Goal: Information Seeking & Learning: Learn about a topic

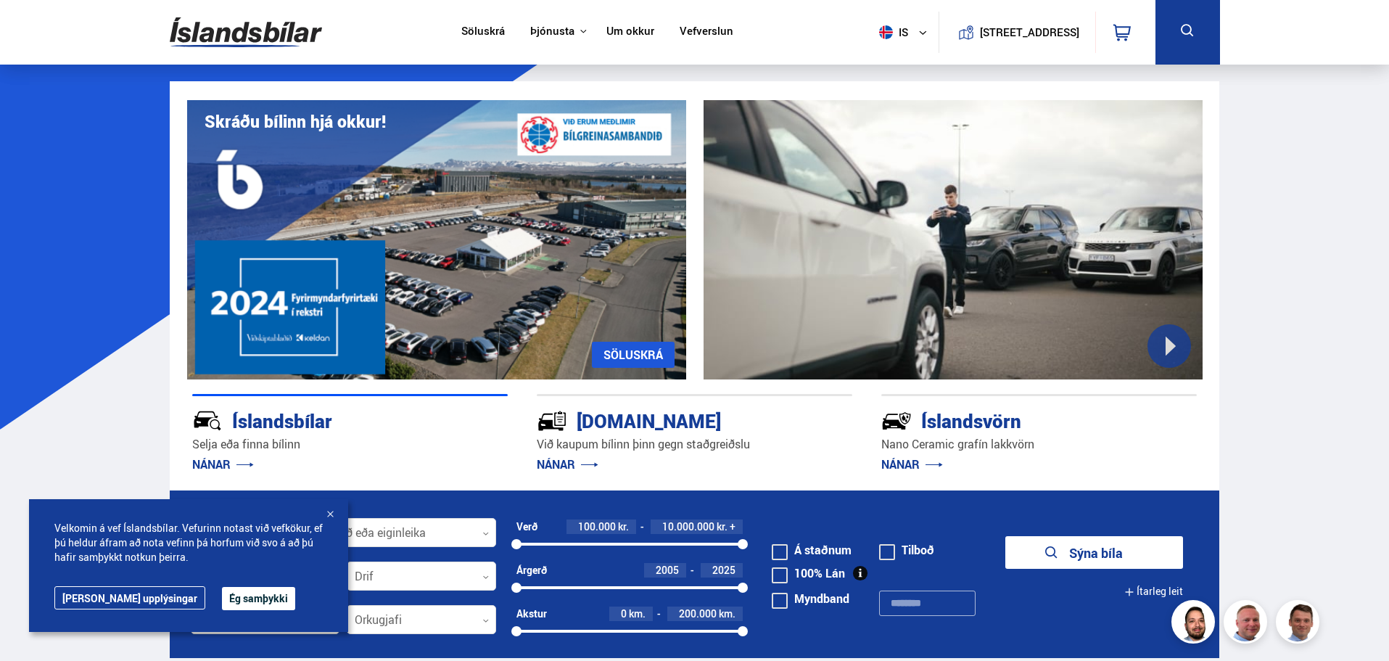
click at [222, 609] on button "Ég samþykki" at bounding box center [258, 598] width 73 height 23
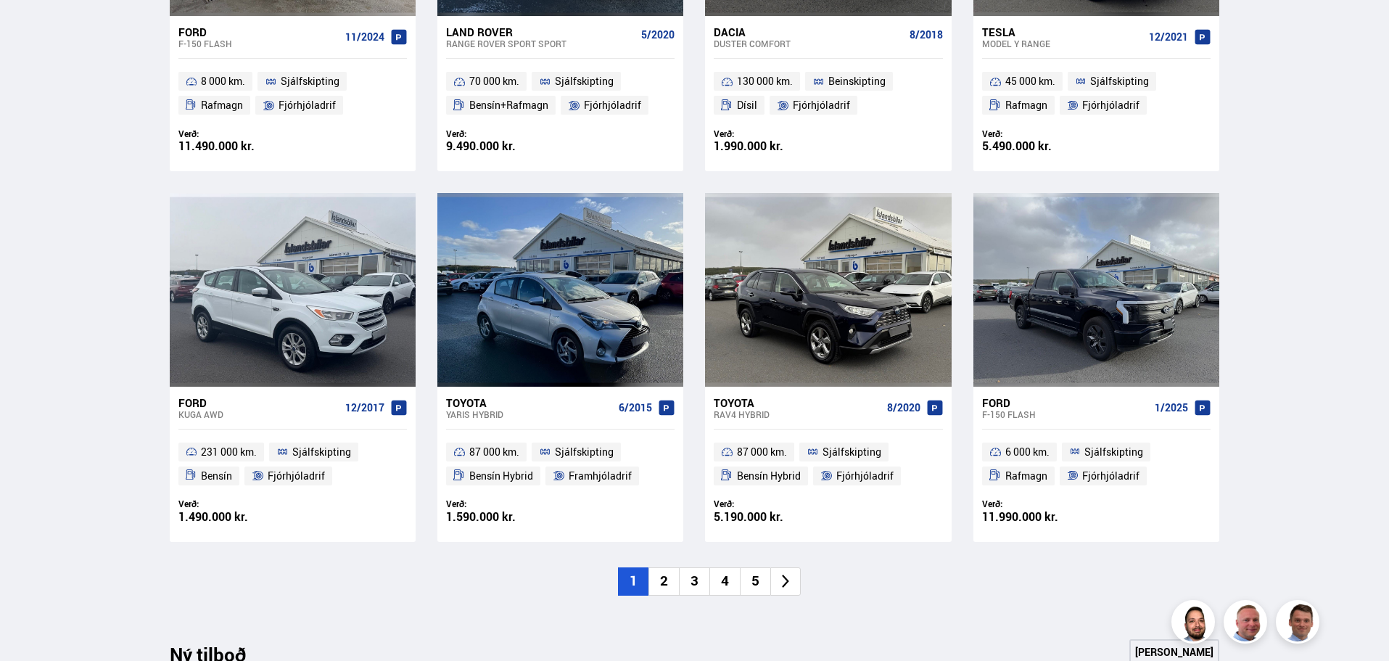
scroll to position [943, 0]
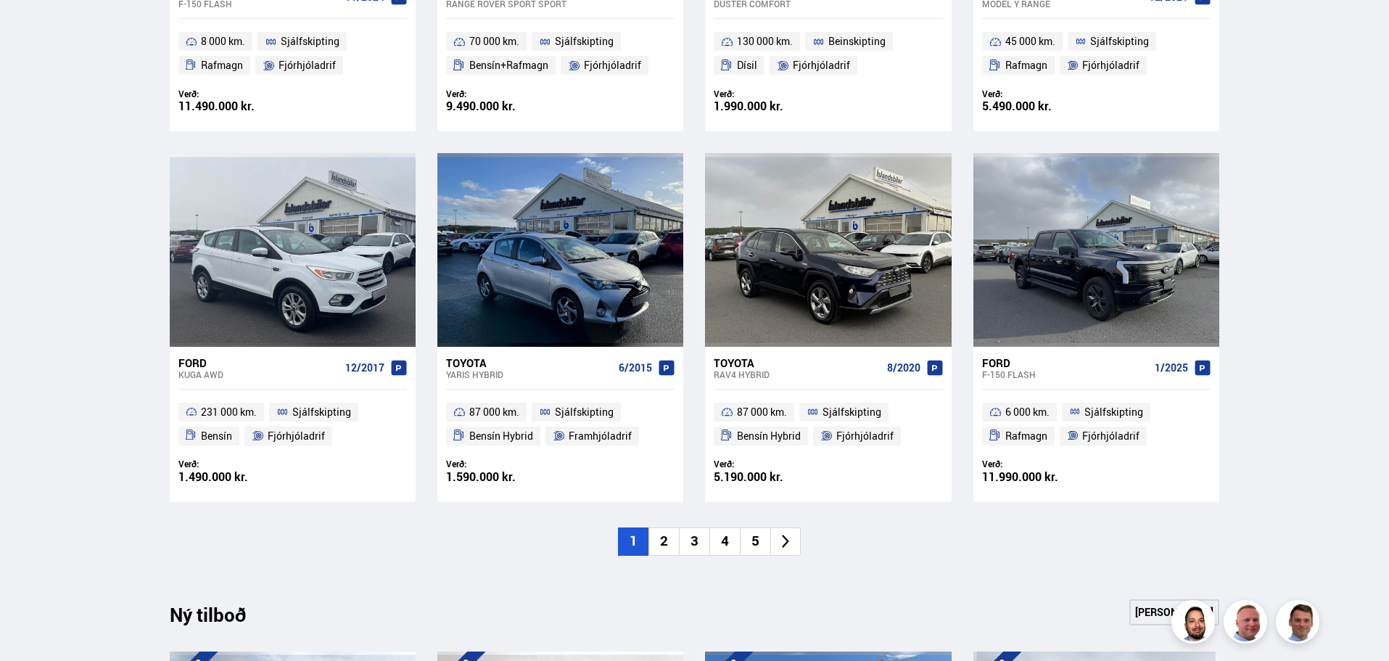
click at [672, 545] on li "2" at bounding box center [664, 541] width 30 height 28
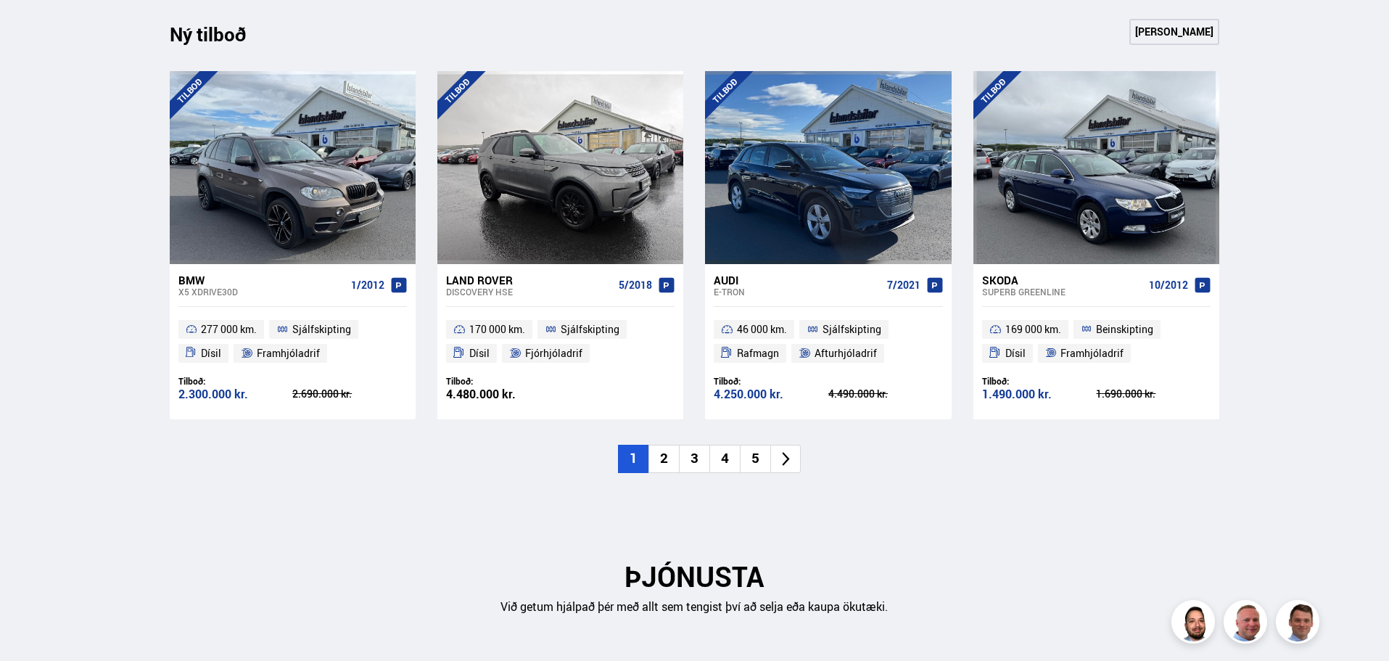
scroll to position [1161, 0]
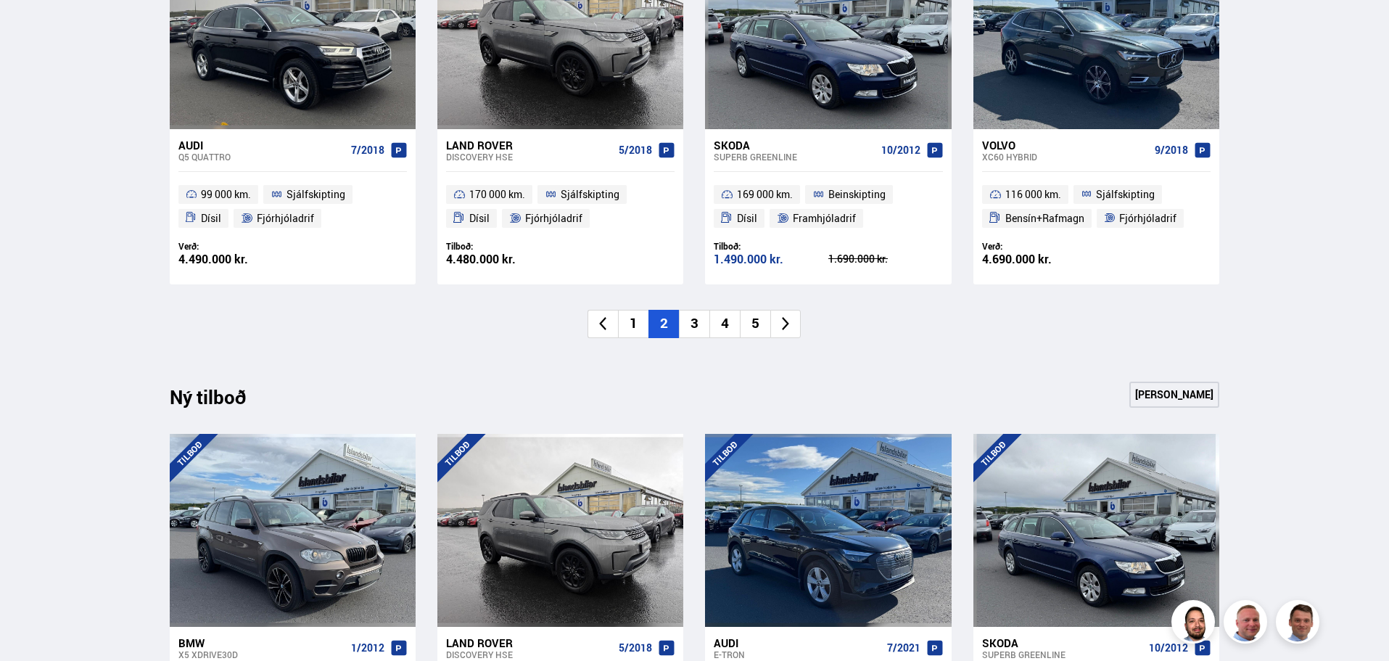
click at [695, 321] on li "3" at bounding box center [694, 324] width 30 height 28
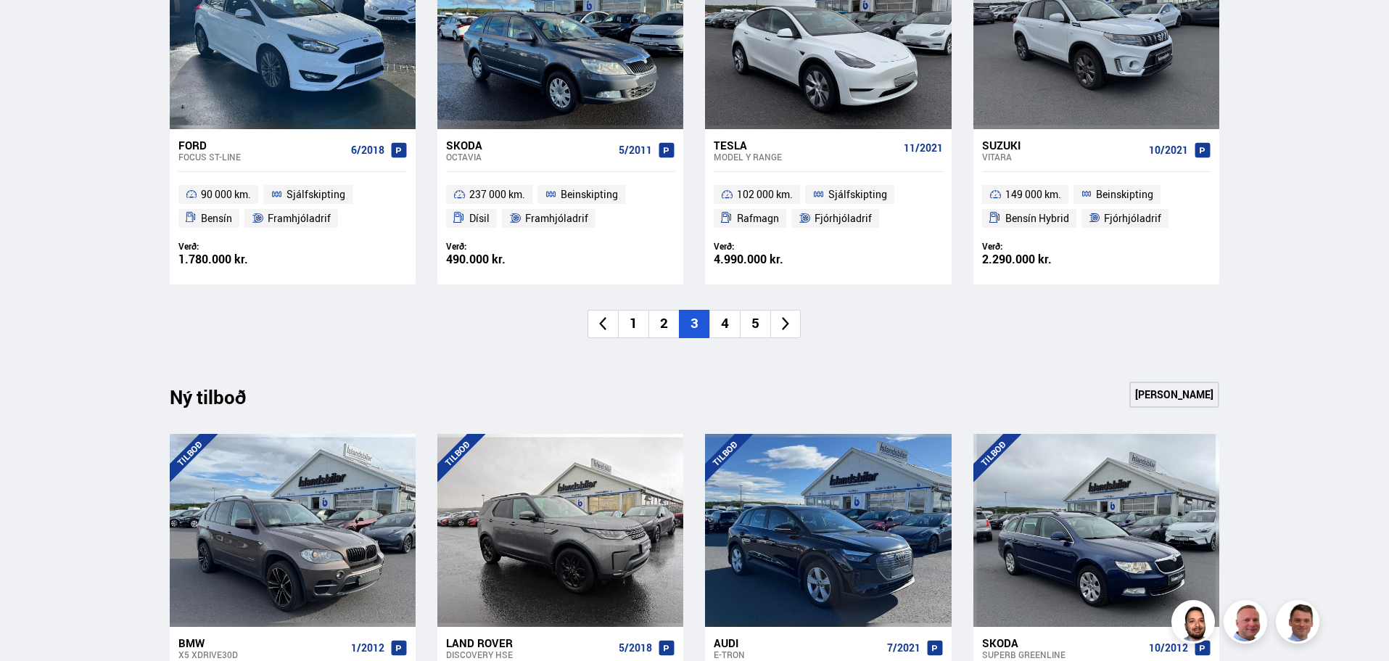
click at [730, 324] on li "4" at bounding box center [725, 324] width 30 height 28
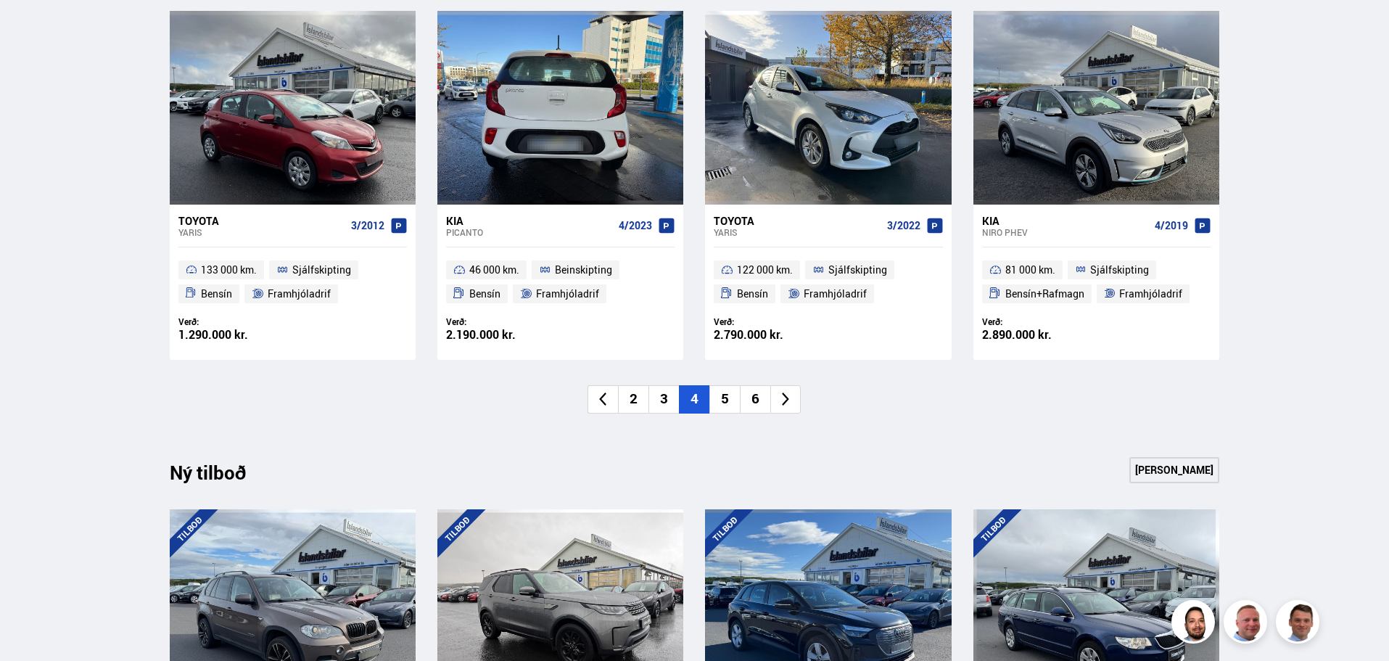
scroll to position [1088, 0]
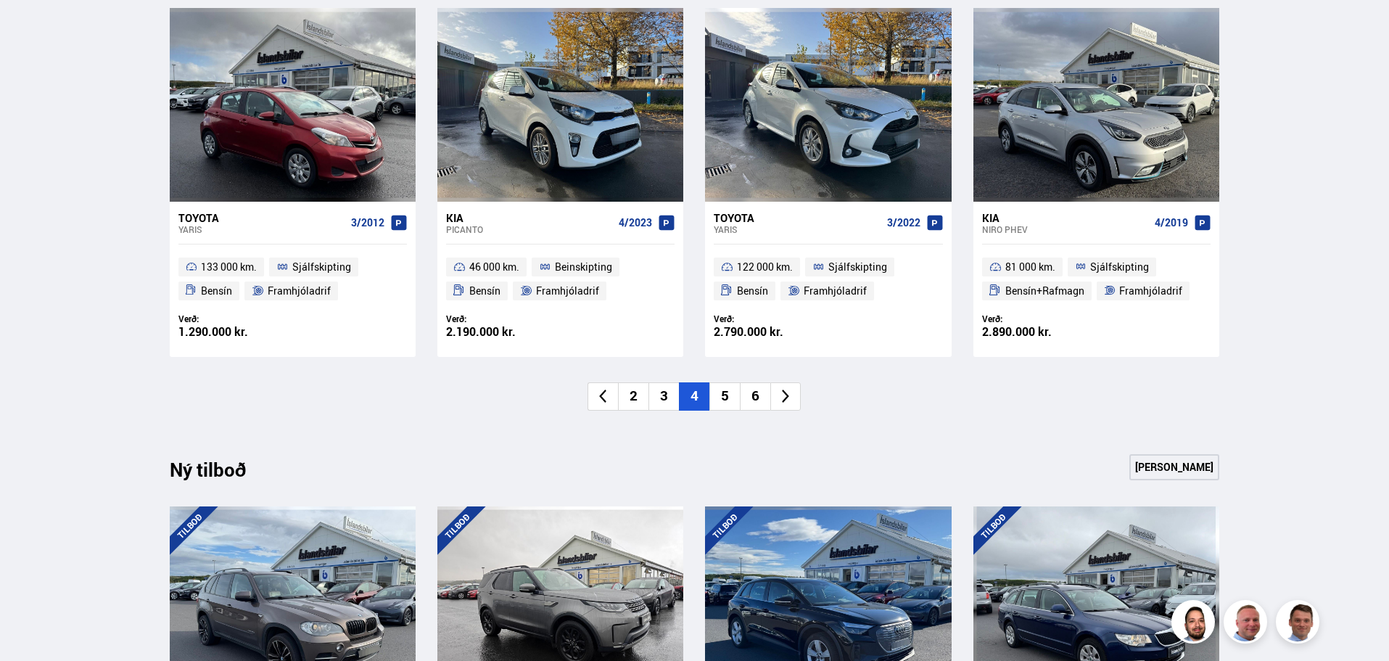
click at [732, 392] on li "5" at bounding box center [725, 396] width 30 height 28
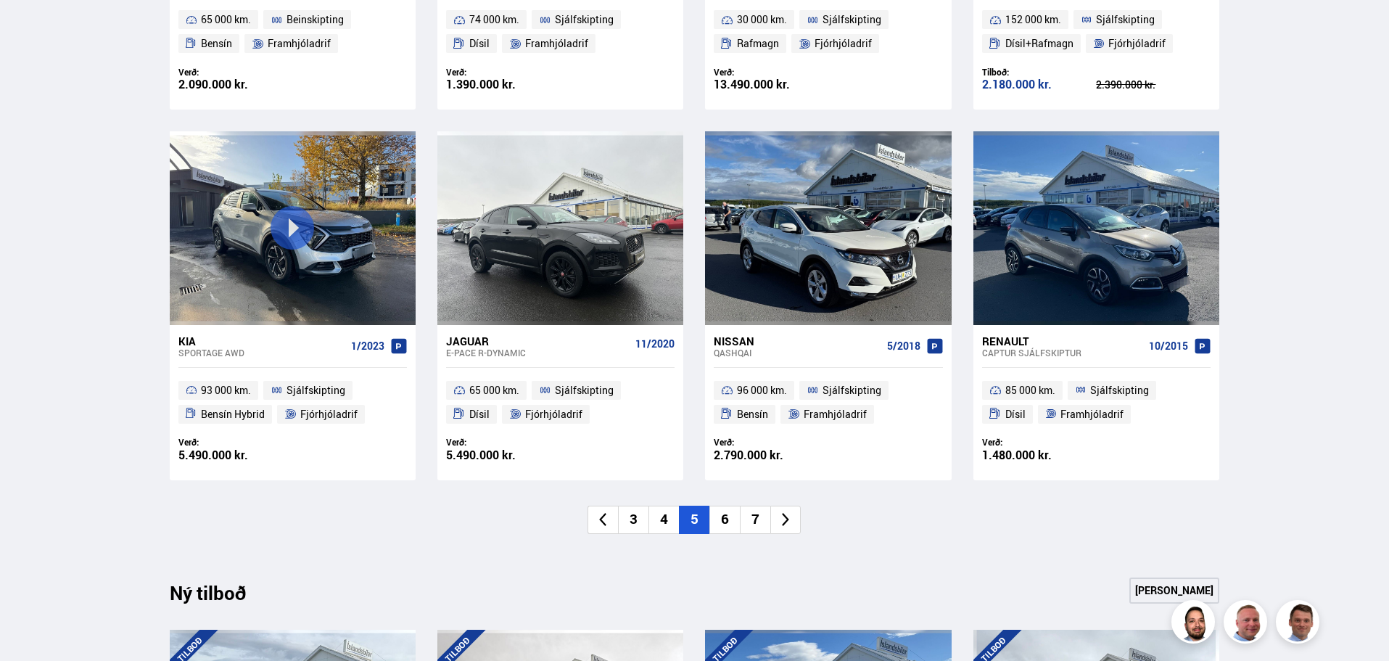
scroll to position [1016, 0]
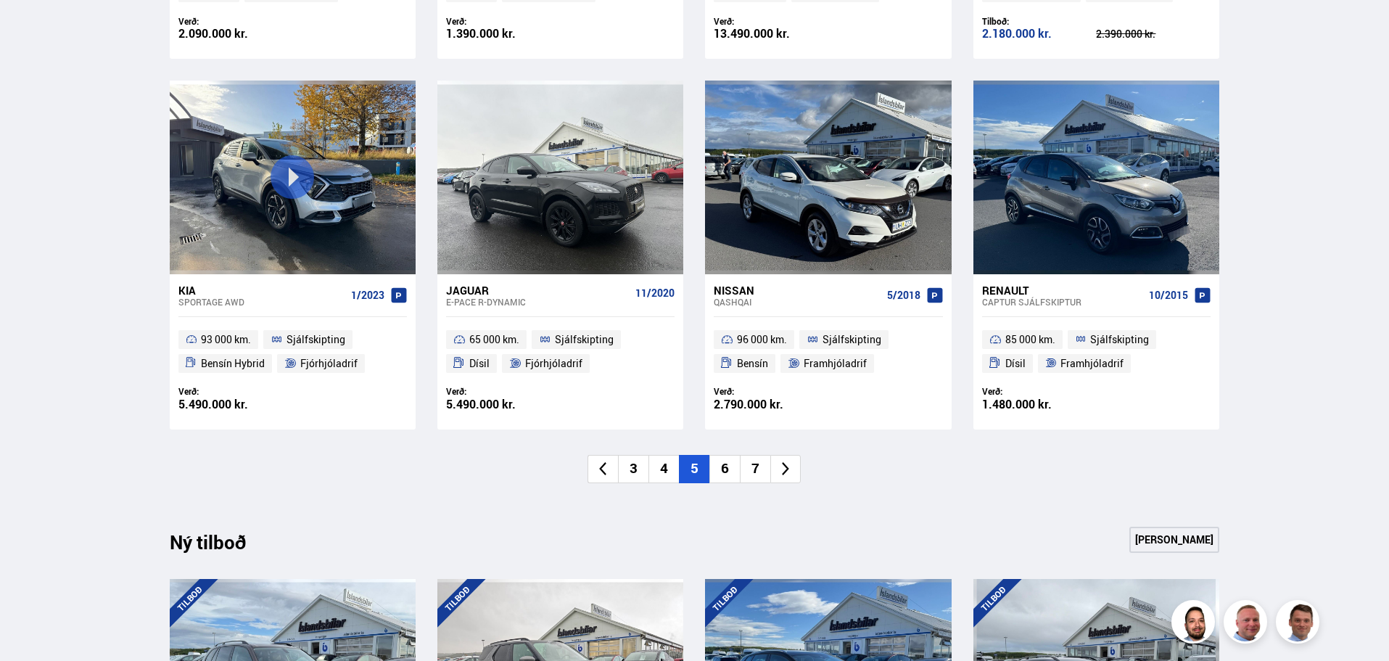
click at [725, 466] on li "6" at bounding box center [725, 469] width 30 height 28
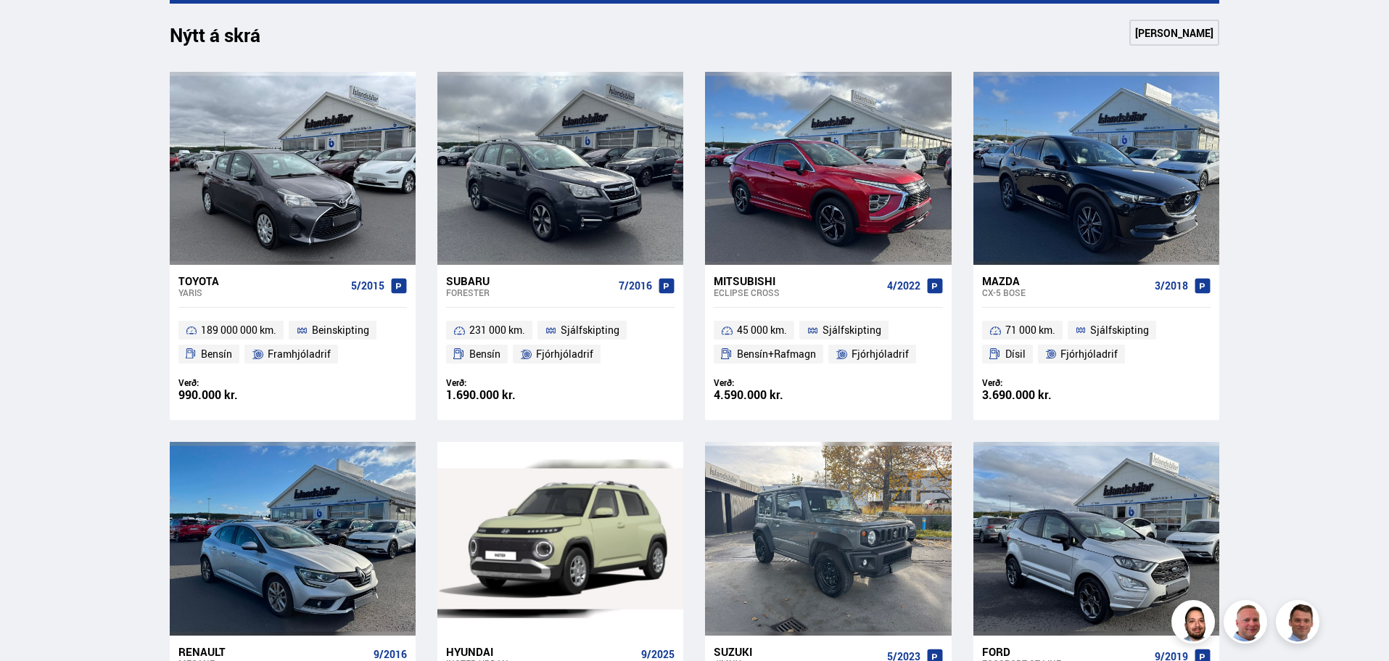
scroll to position [798, 0]
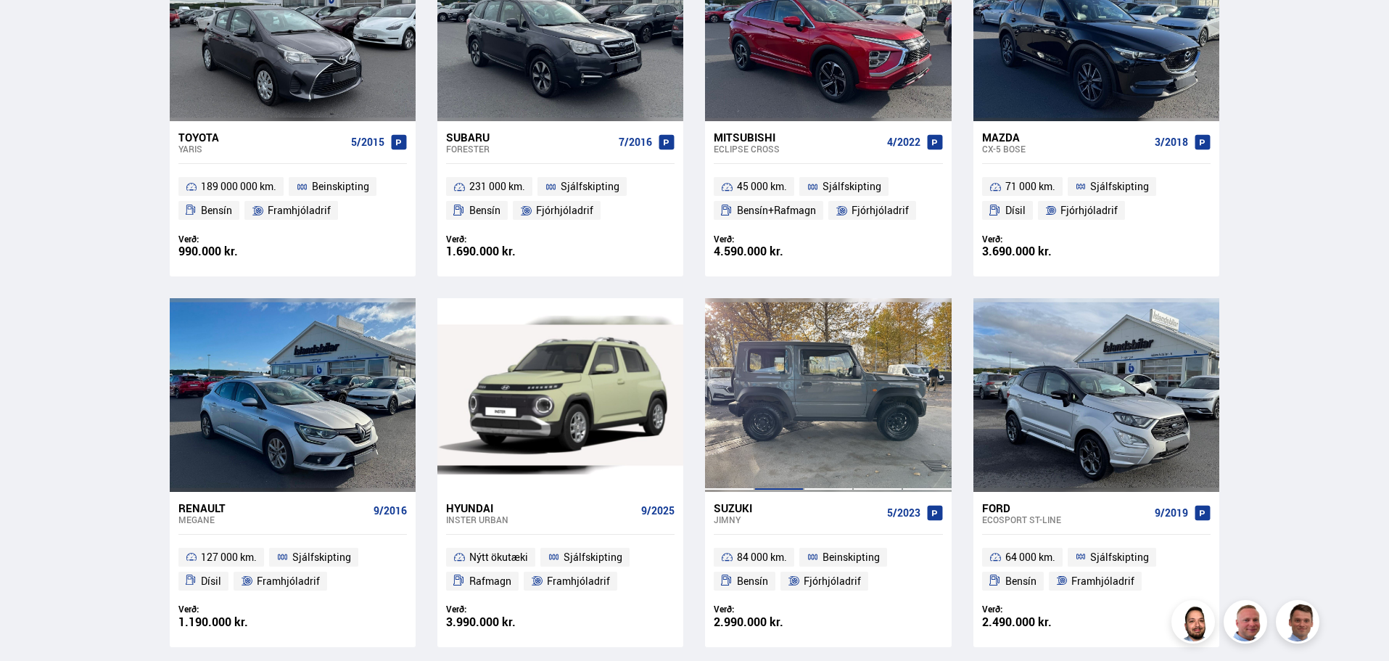
click at [782, 418] on div at bounding box center [779, 394] width 49 height 193
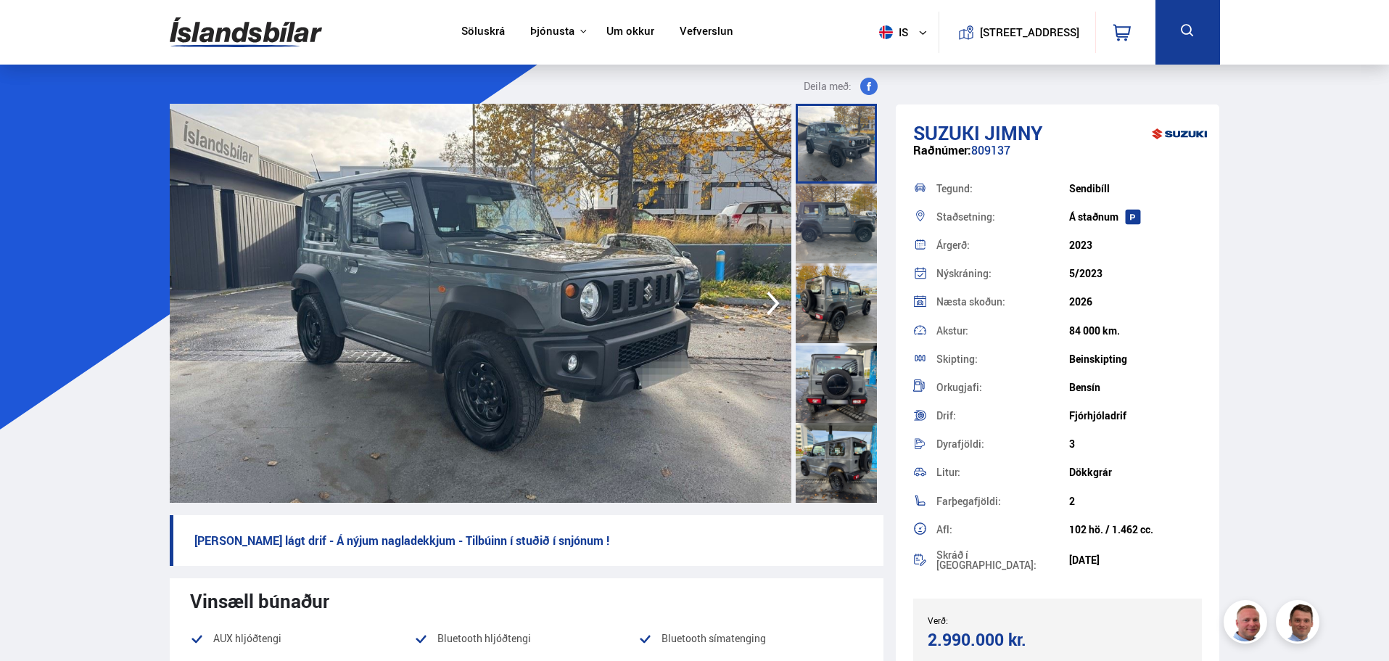
click at [770, 291] on icon "button" at bounding box center [773, 303] width 29 height 35
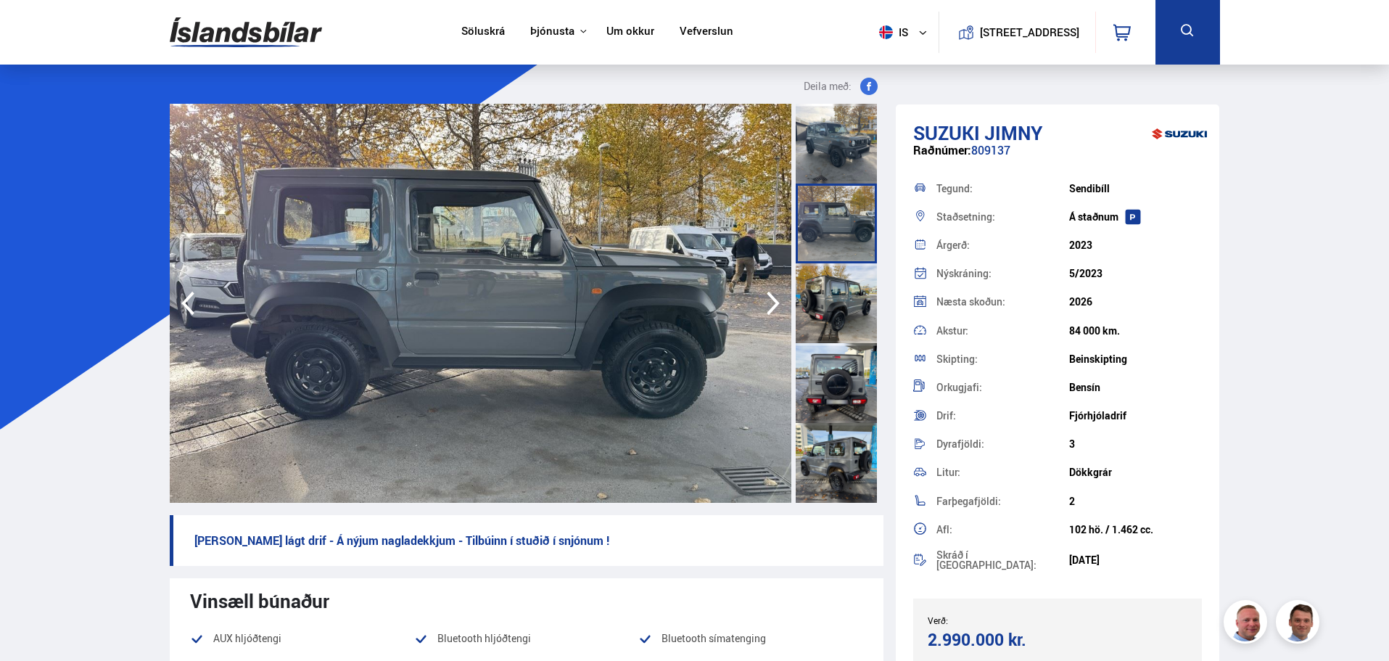
click at [770, 291] on icon "button" at bounding box center [773, 303] width 29 height 35
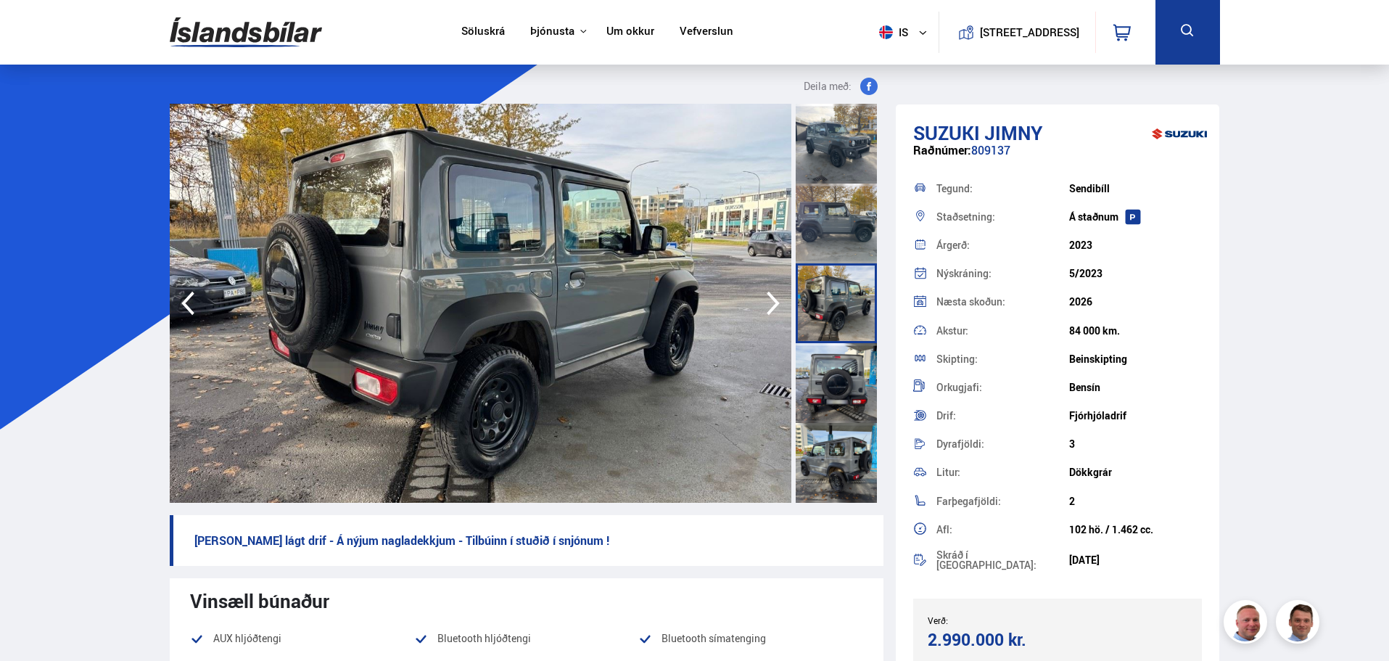
click at [770, 291] on icon "button" at bounding box center [773, 303] width 29 height 35
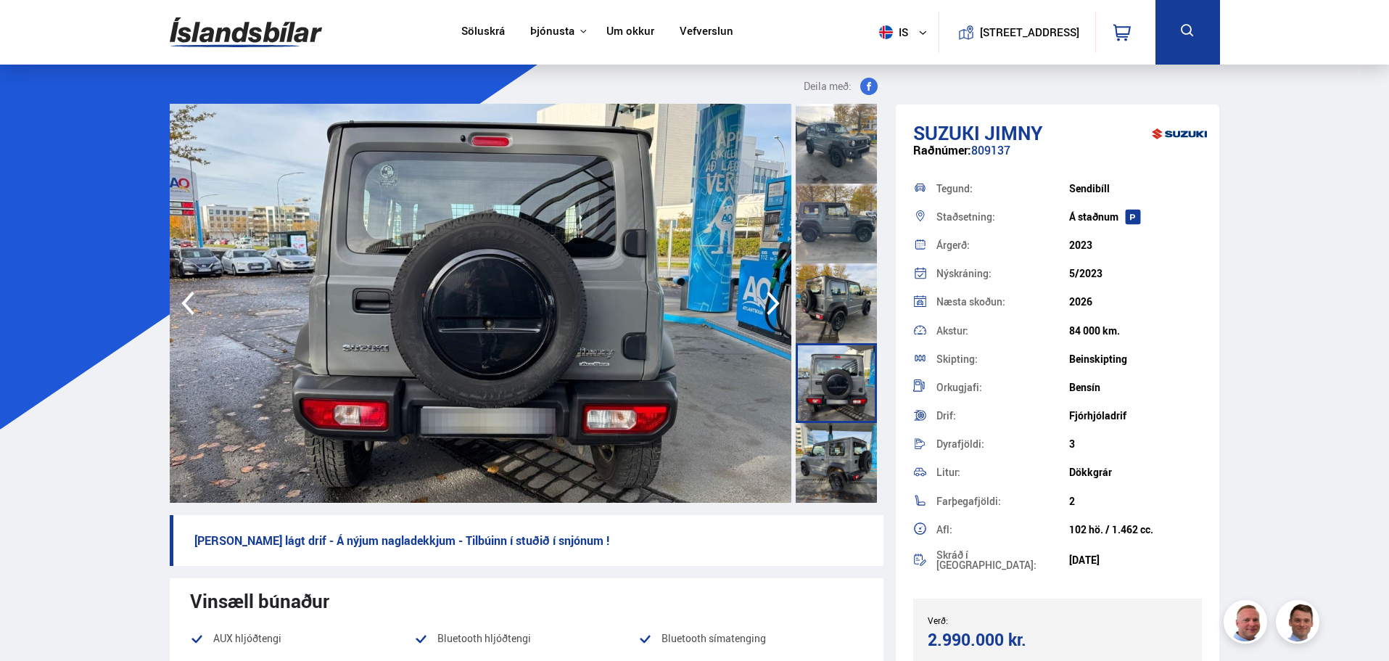
click at [769, 303] on icon "button" at bounding box center [773, 303] width 29 height 35
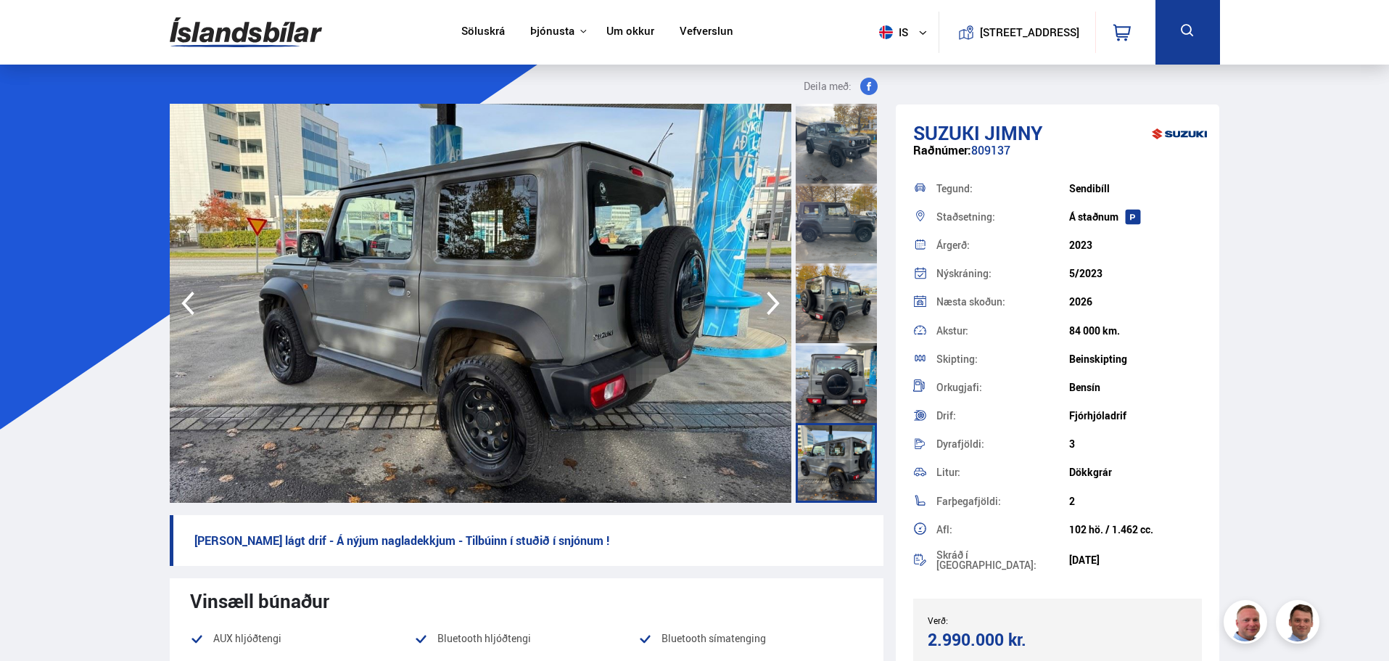
click at [768, 303] on icon "button" at bounding box center [773, 303] width 29 height 35
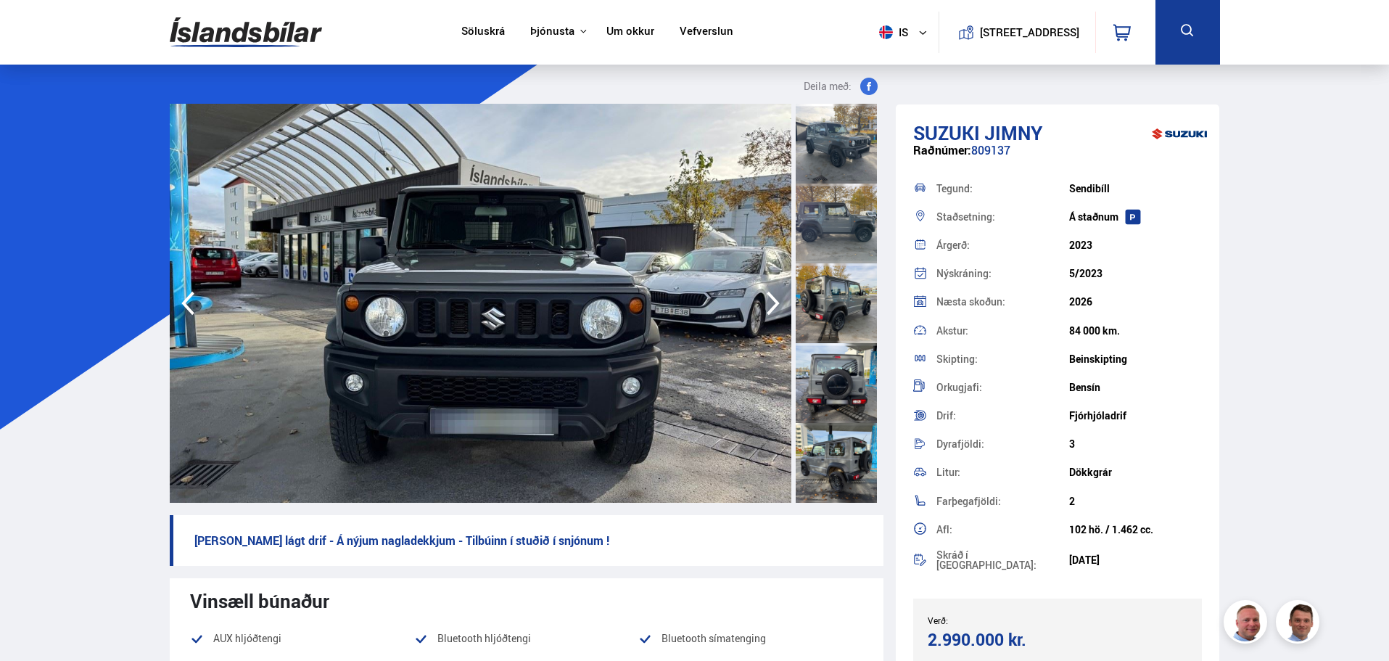
click at [768, 303] on icon "button" at bounding box center [773, 303] width 29 height 35
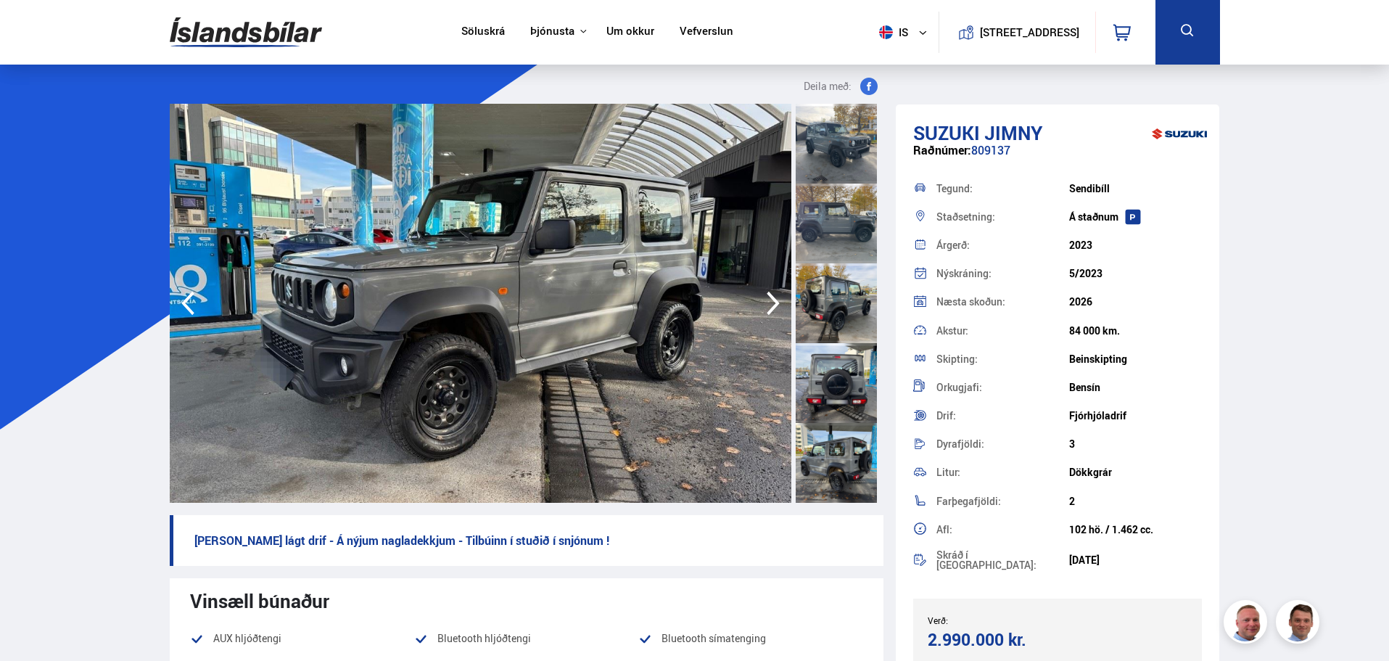
click at [768, 303] on icon "button" at bounding box center [773, 303] width 29 height 35
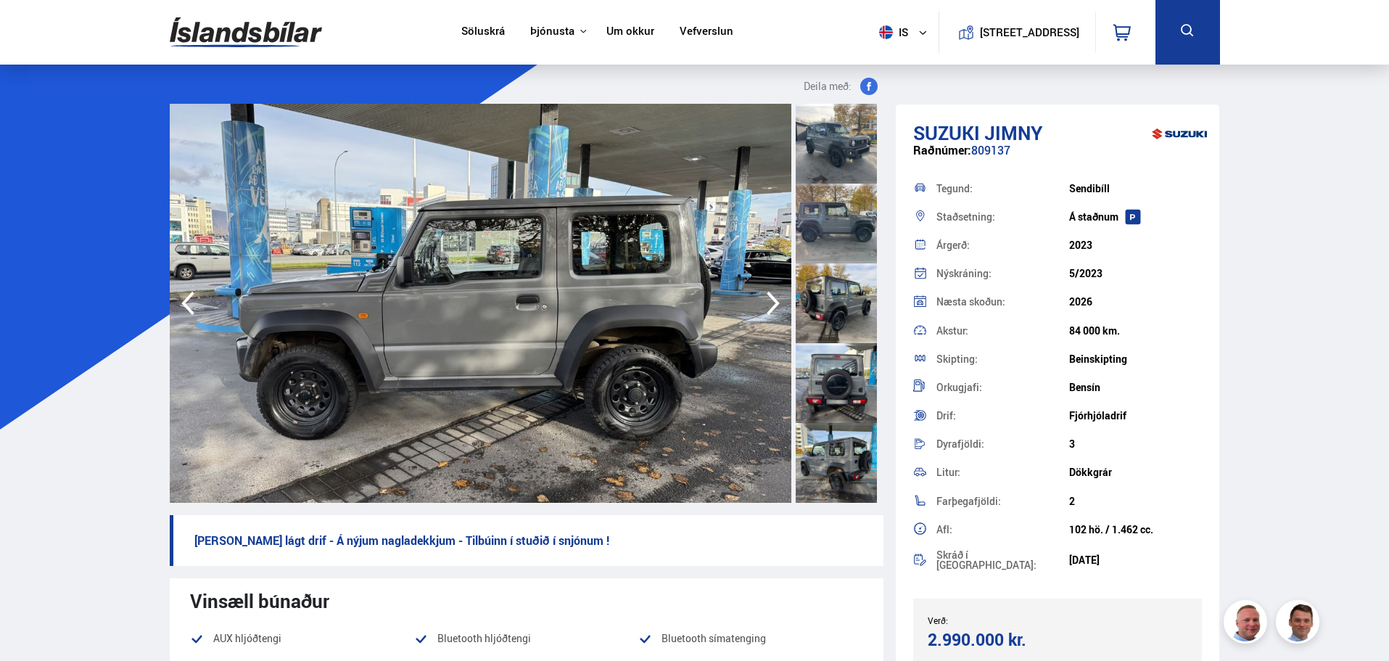
click at [768, 303] on icon "button" at bounding box center [773, 303] width 29 height 35
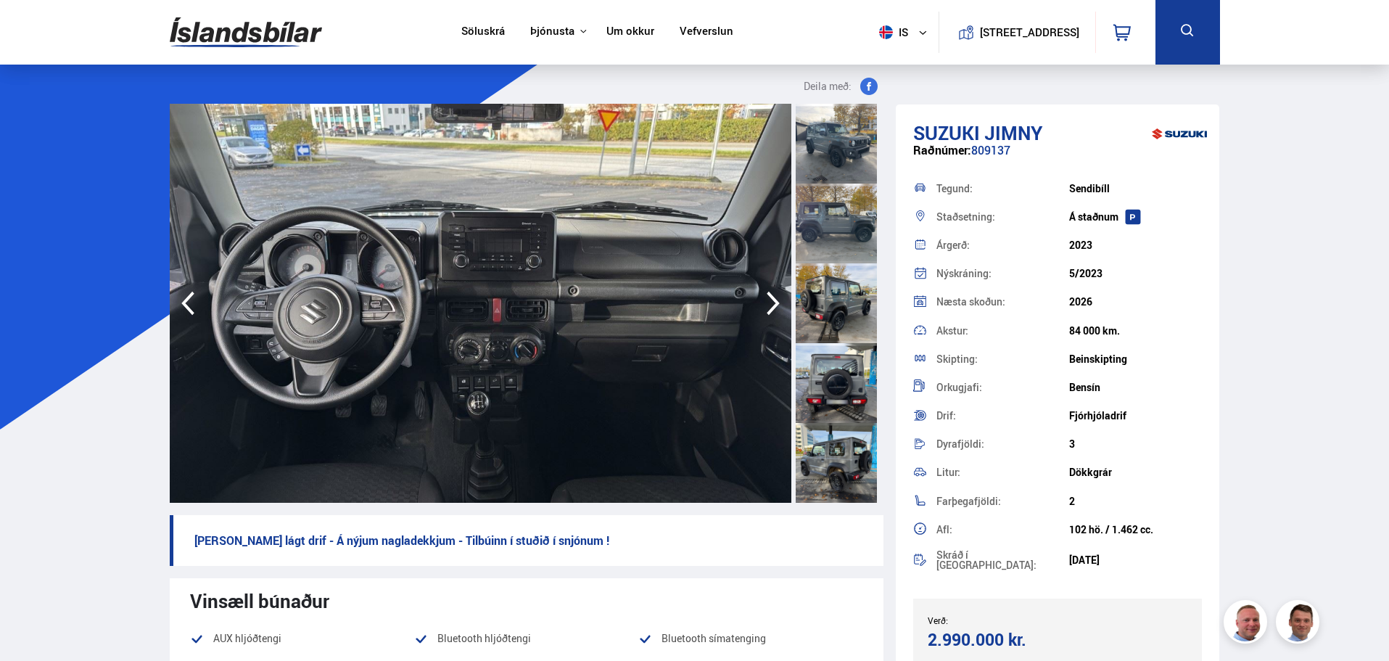
click at [768, 303] on icon "button" at bounding box center [773, 303] width 29 height 35
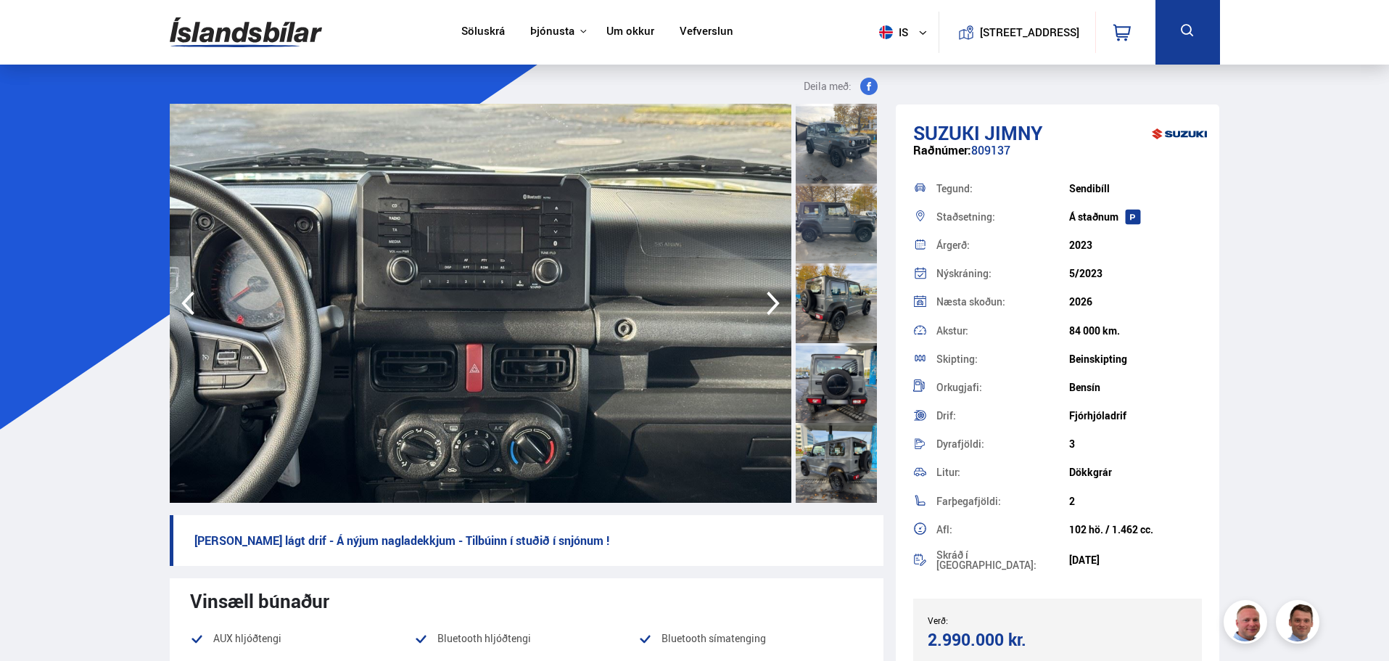
click at [768, 303] on icon "button" at bounding box center [773, 303] width 29 height 35
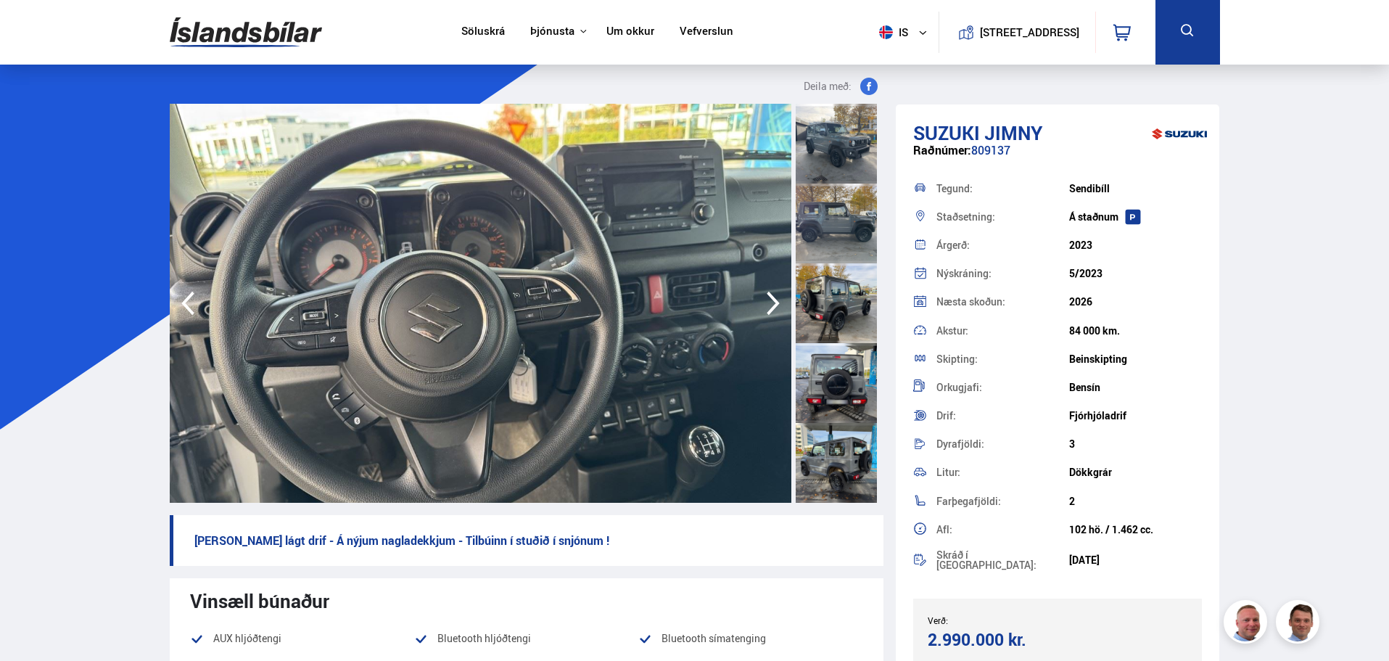
click at [768, 303] on icon "button" at bounding box center [773, 303] width 29 height 35
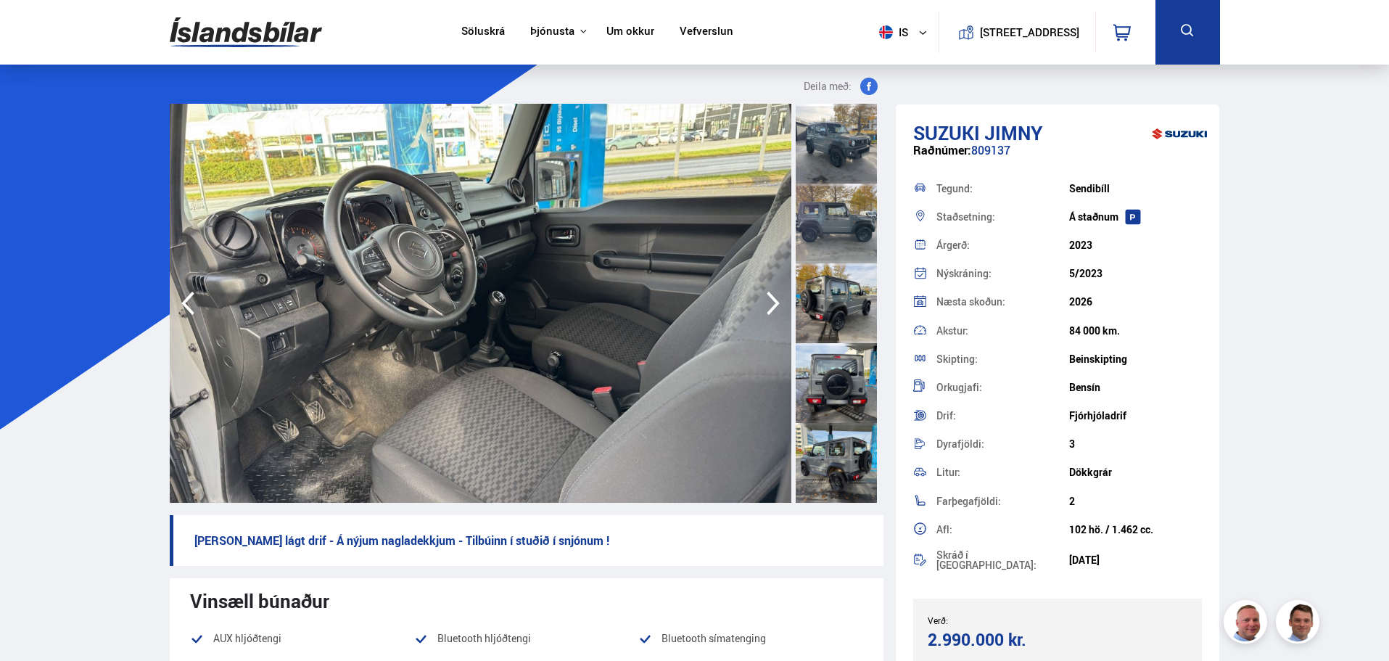
click at [768, 303] on icon "button" at bounding box center [773, 303] width 29 height 35
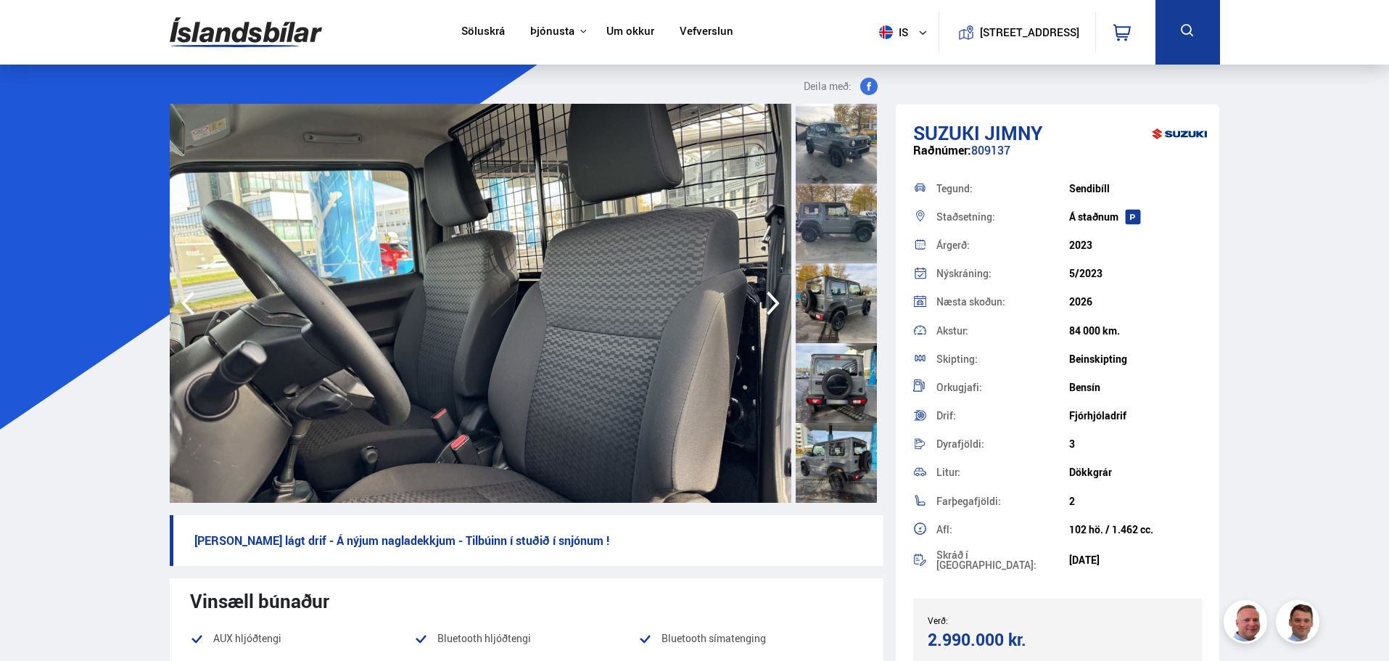
click at [768, 303] on icon "button" at bounding box center [773, 303] width 29 height 35
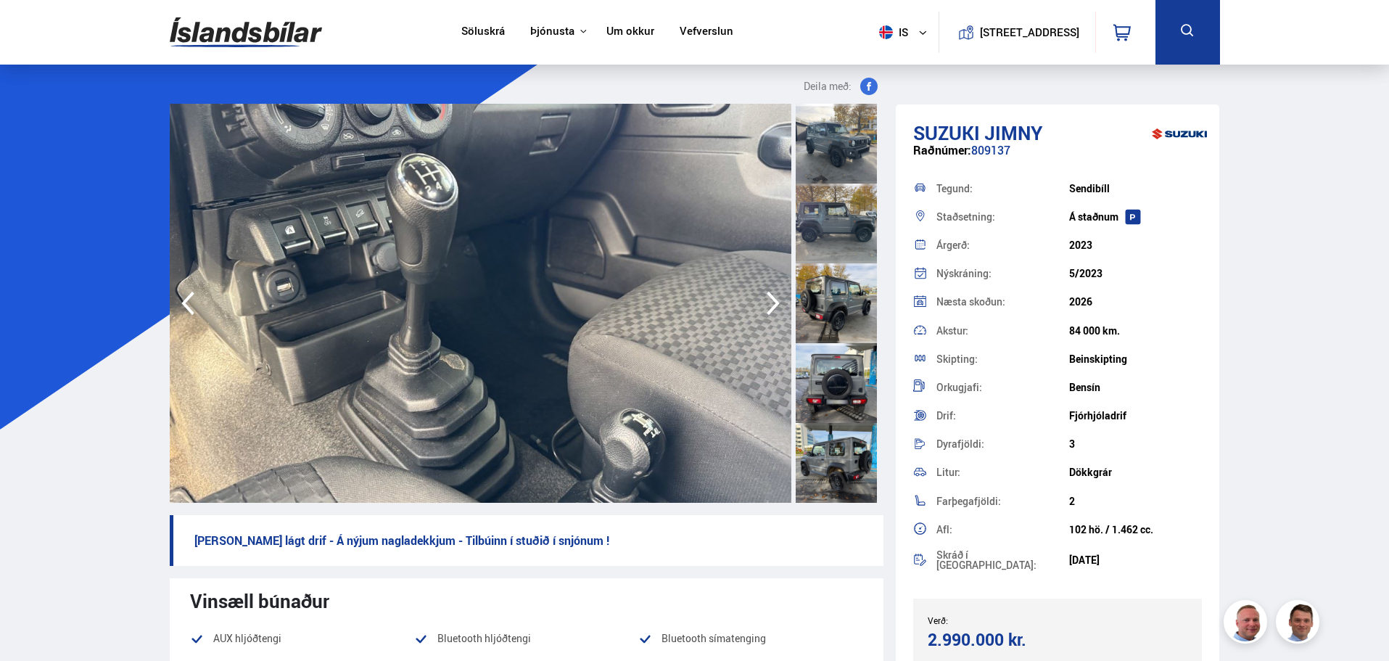
click at [768, 303] on icon "button" at bounding box center [773, 303] width 29 height 35
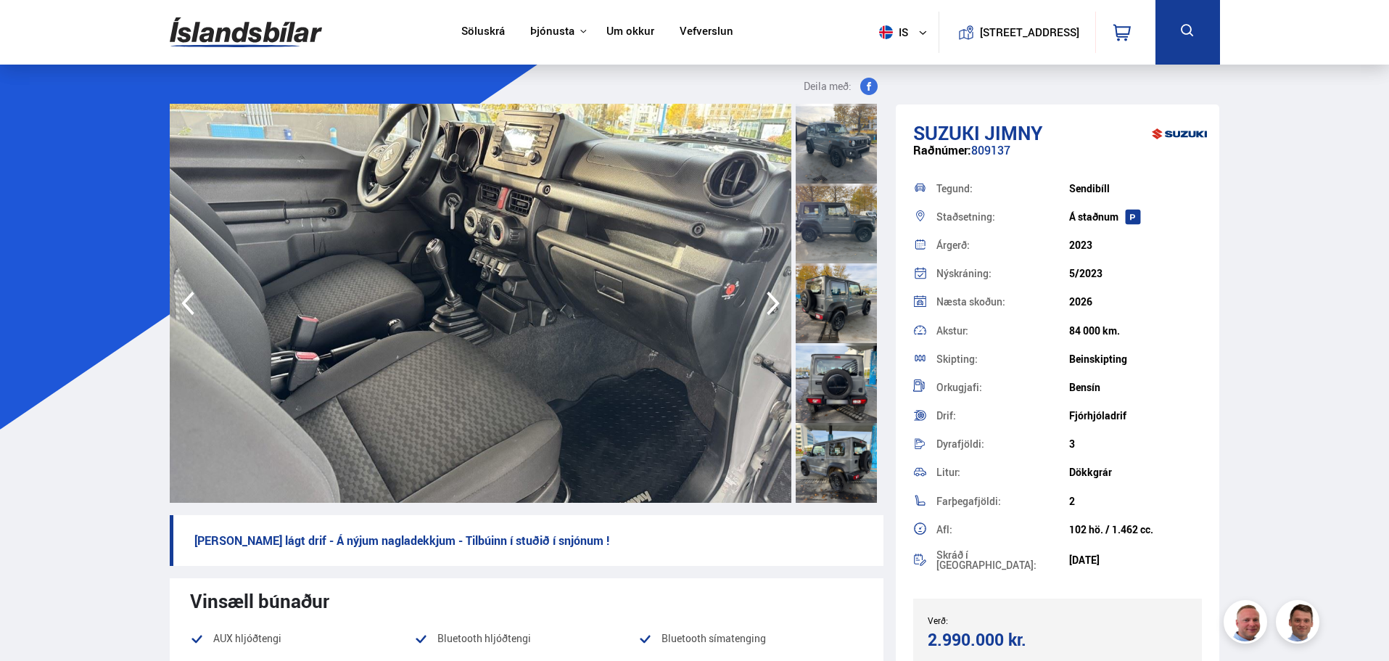
click at [768, 303] on icon "button" at bounding box center [773, 303] width 29 height 35
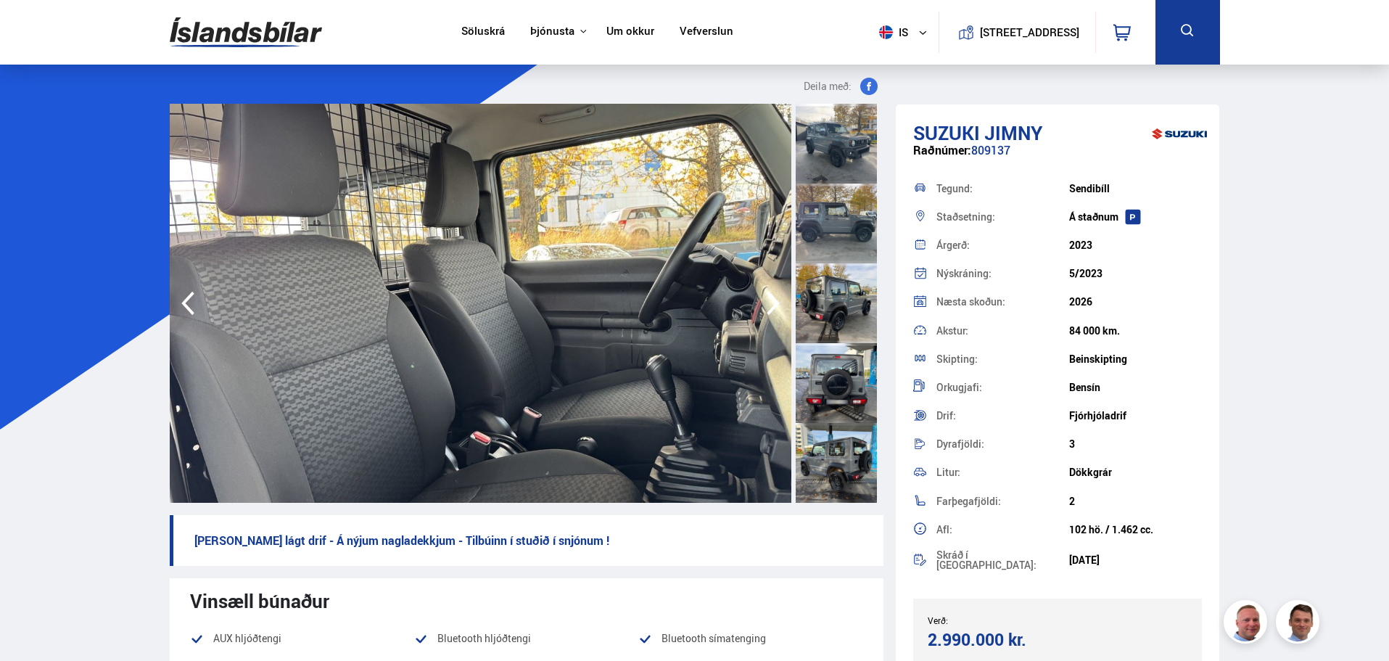
click at [768, 303] on icon "button" at bounding box center [773, 303] width 29 height 35
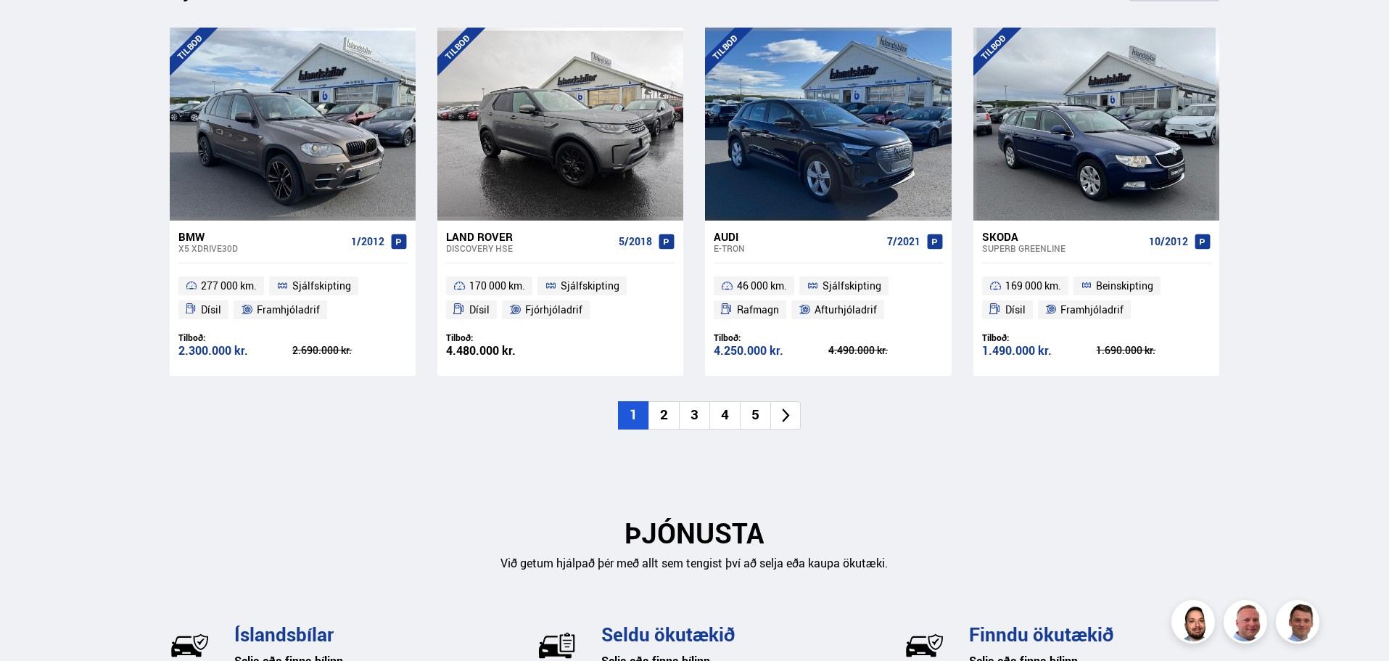
scroll to position [1669, 0]
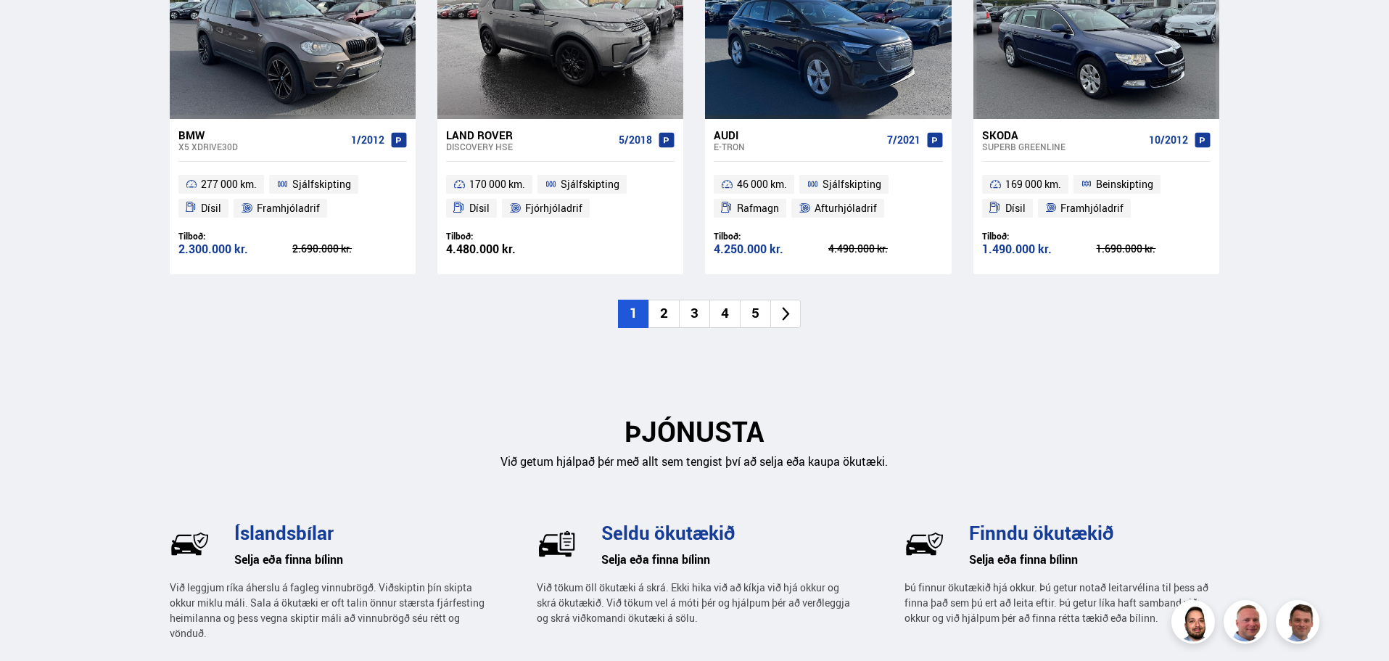
click at [753, 317] on li "5" at bounding box center [755, 314] width 30 height 28
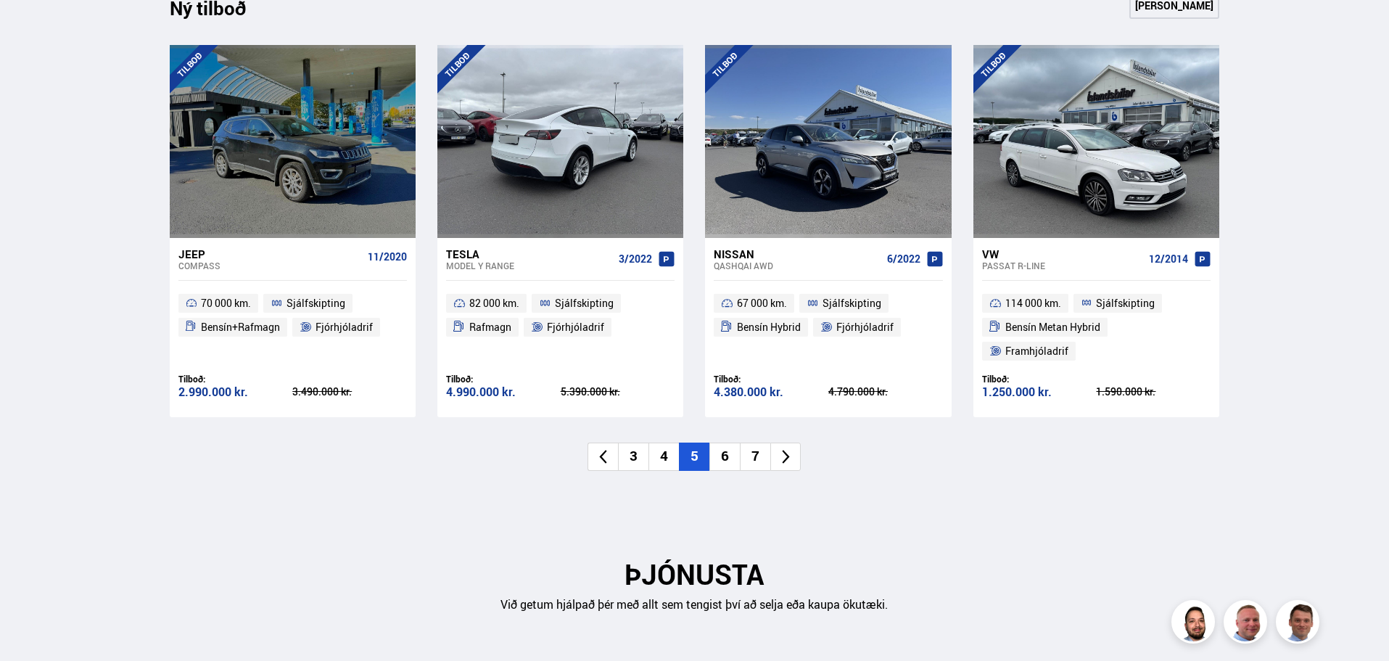
scroll to position [1596, 0]
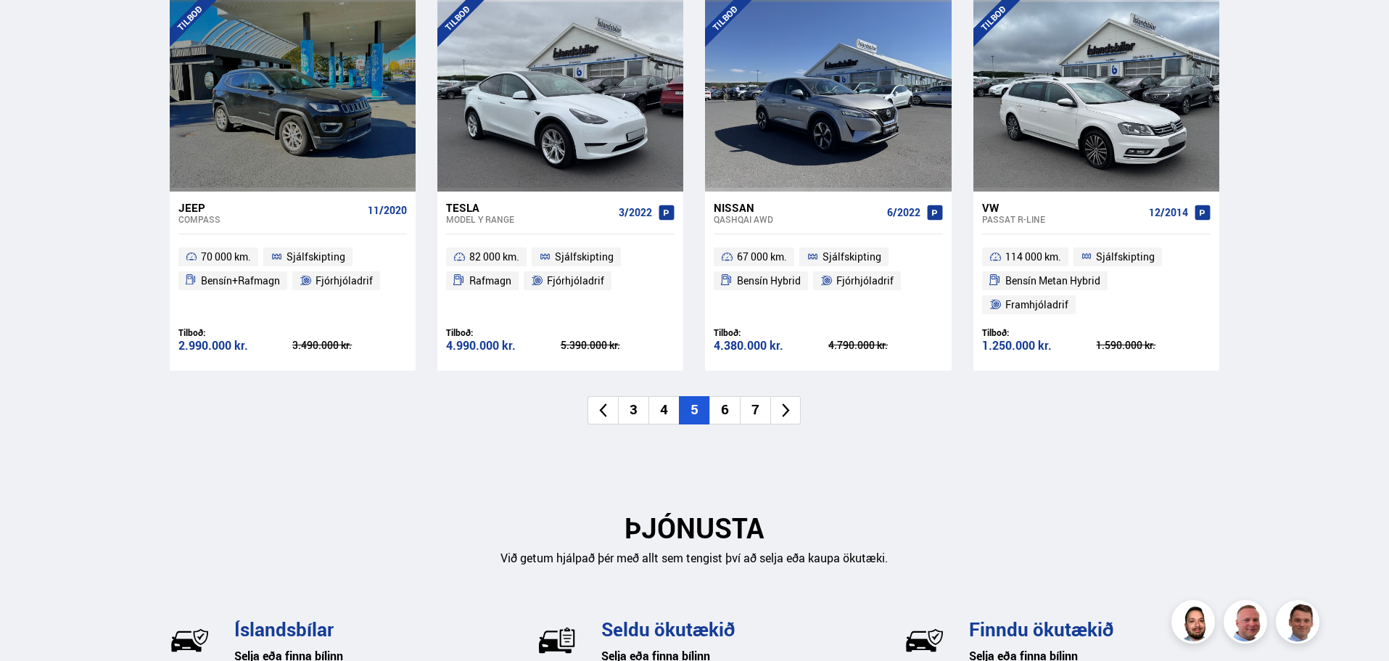
click at [728, 396] on li "6" at bounding box center [725, 410] width 30 height 28
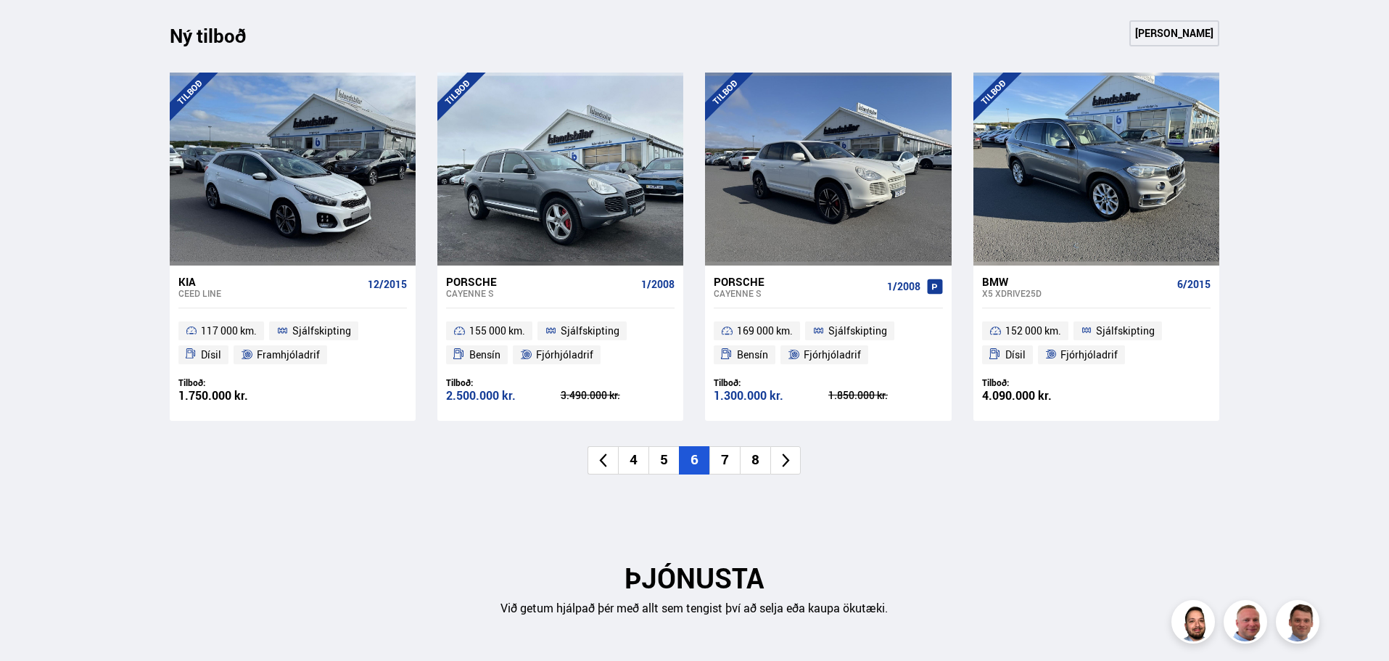
scroll to position [1524, 0]
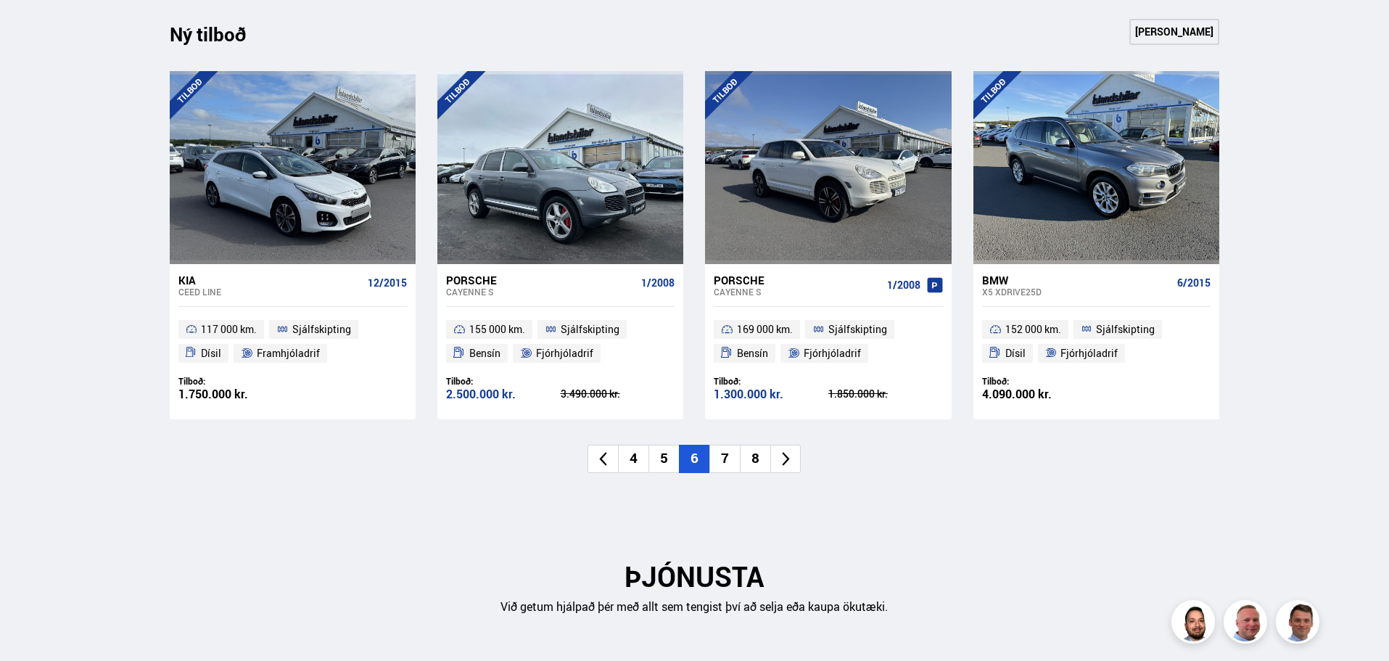
click at [728, 458] on li "7" at bounding box center [725, 459] width 30 height 28
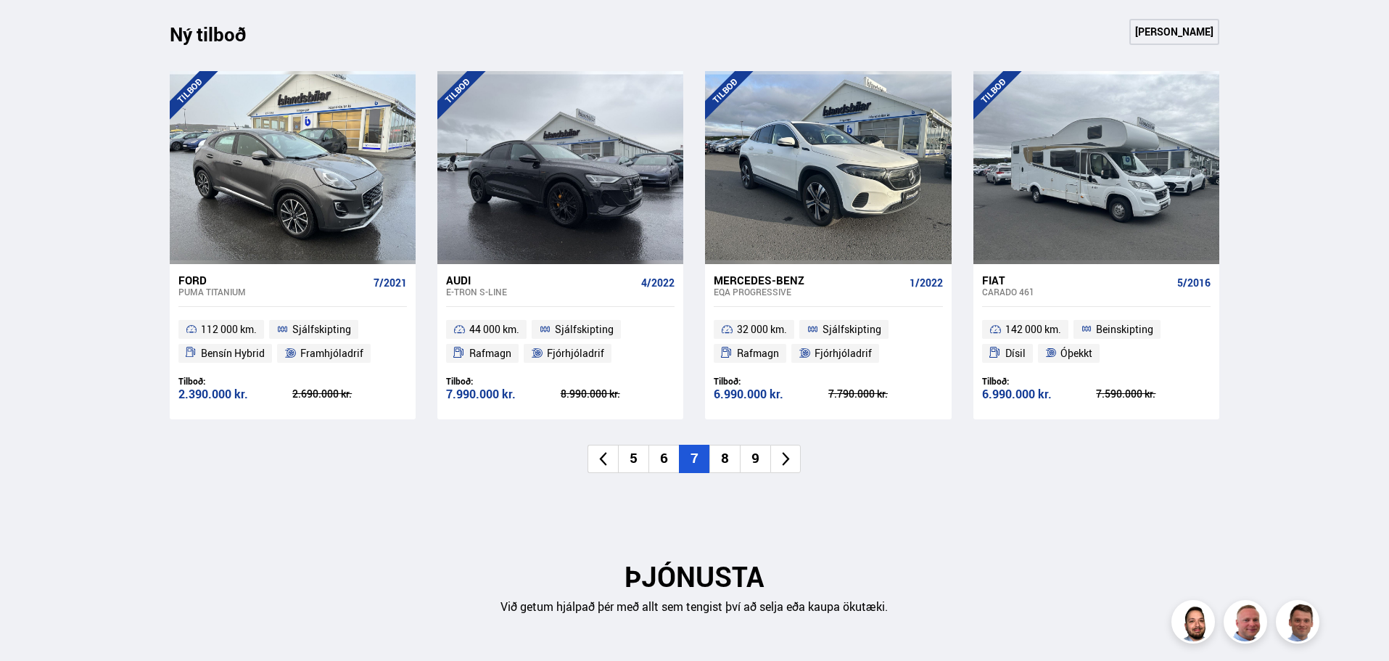
click at [723, 457] on li "8" at bounding box center [725, 459] width 30 height 28
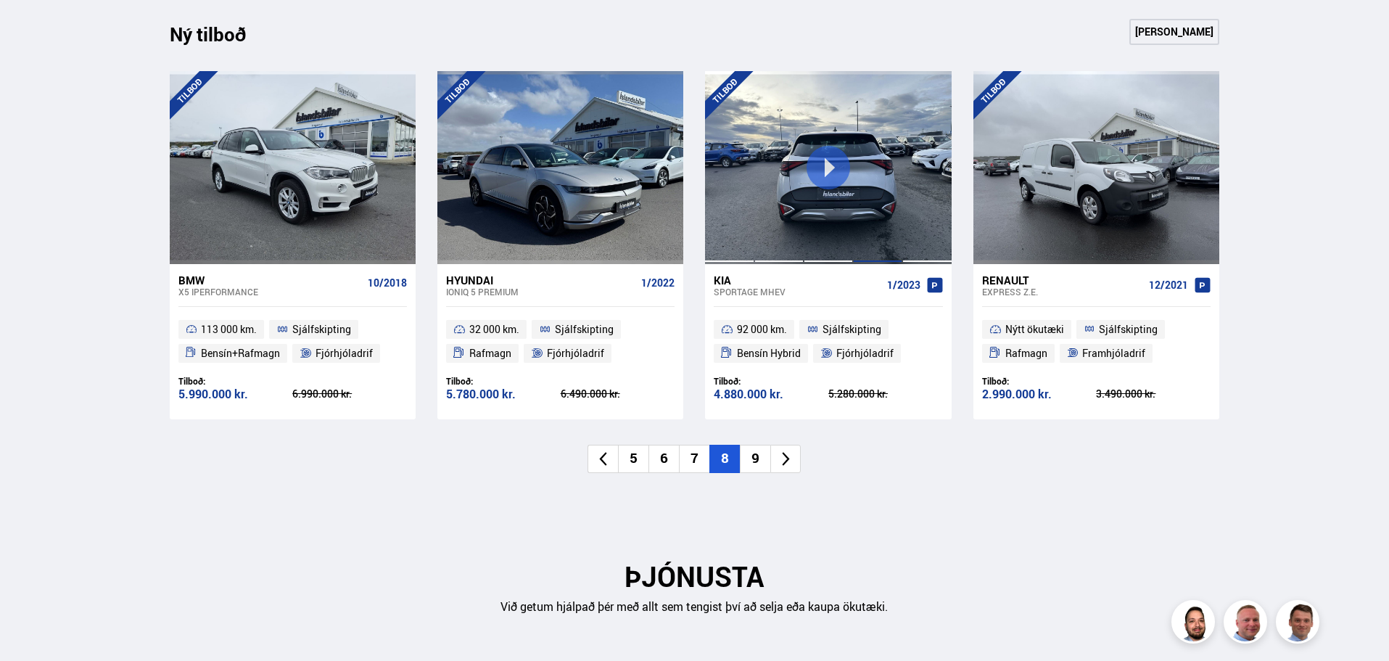
click at [863, 217] on div at bounding box center [877, 167] width 49 height 193
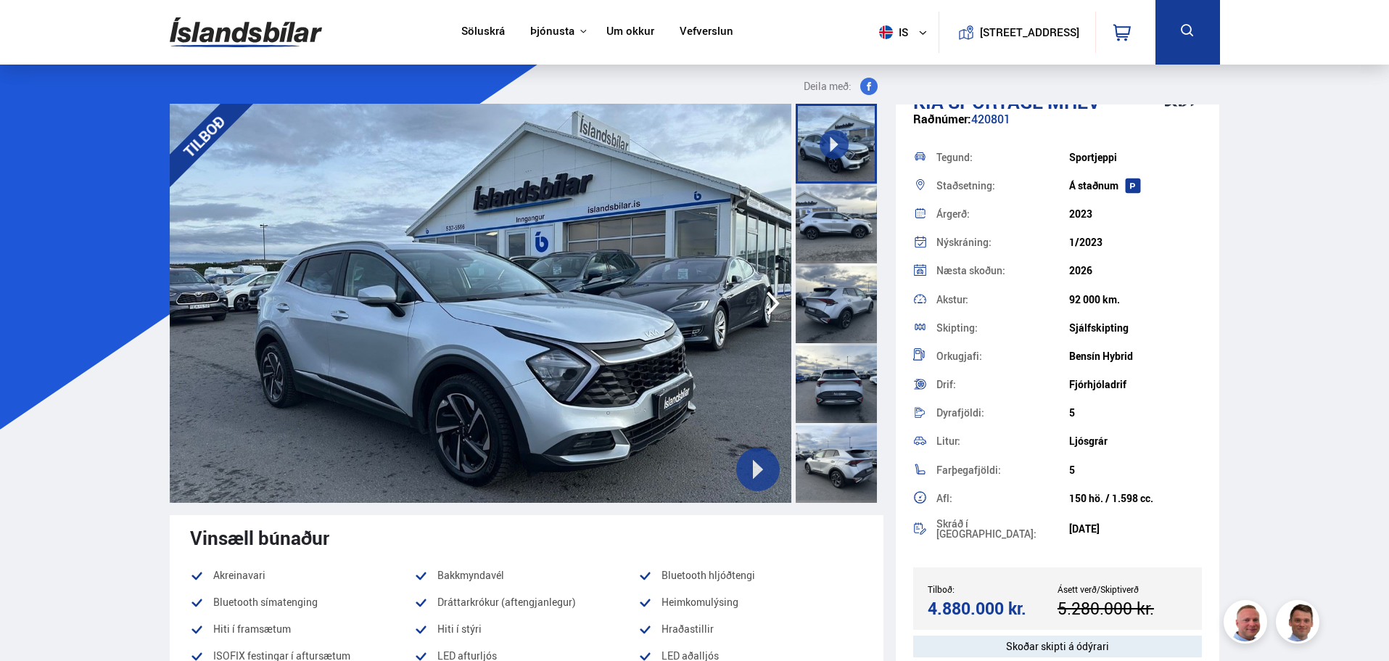
scroll to position [30, 0]
click at [765, 469] on icon at bounding box center [758, 469] width 20 height 20
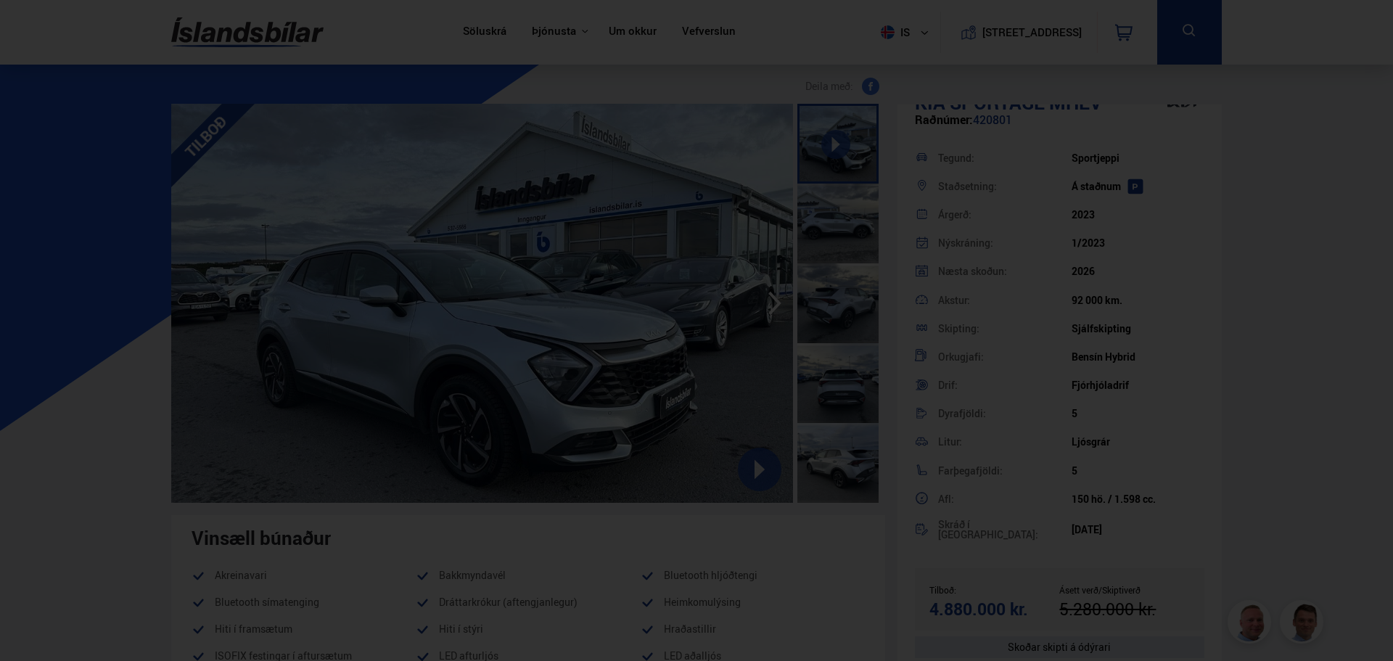
click at [67, 387] on div at bounding box center [696, 330] width 1393 height 661
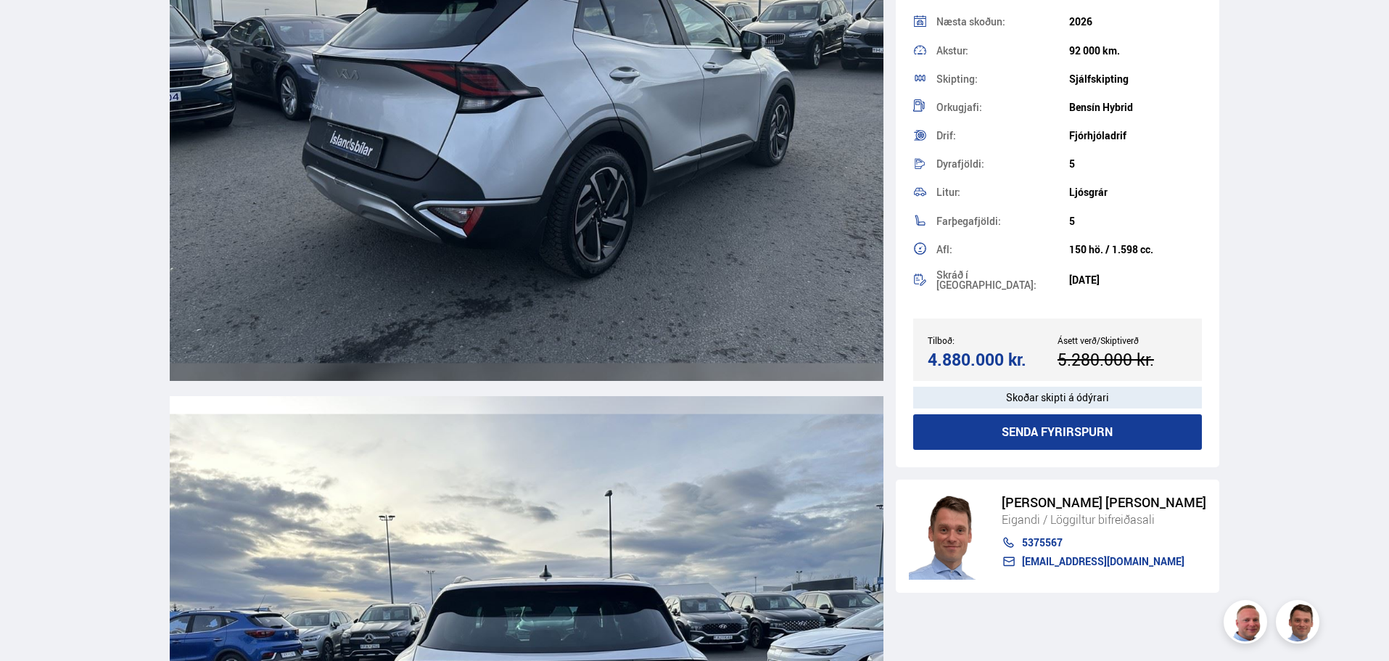
scroll to position [0, 0]
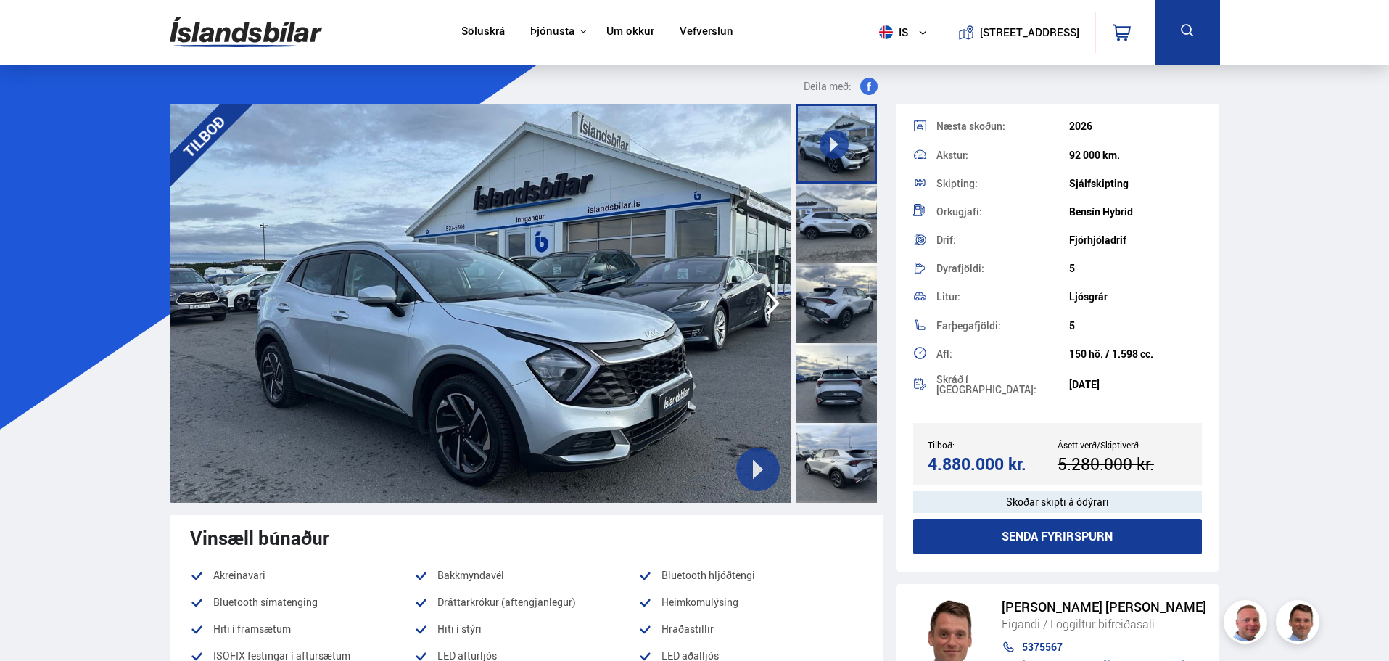
click at [211, 21] on img at bounding box center [246, 32] width 152 height 47
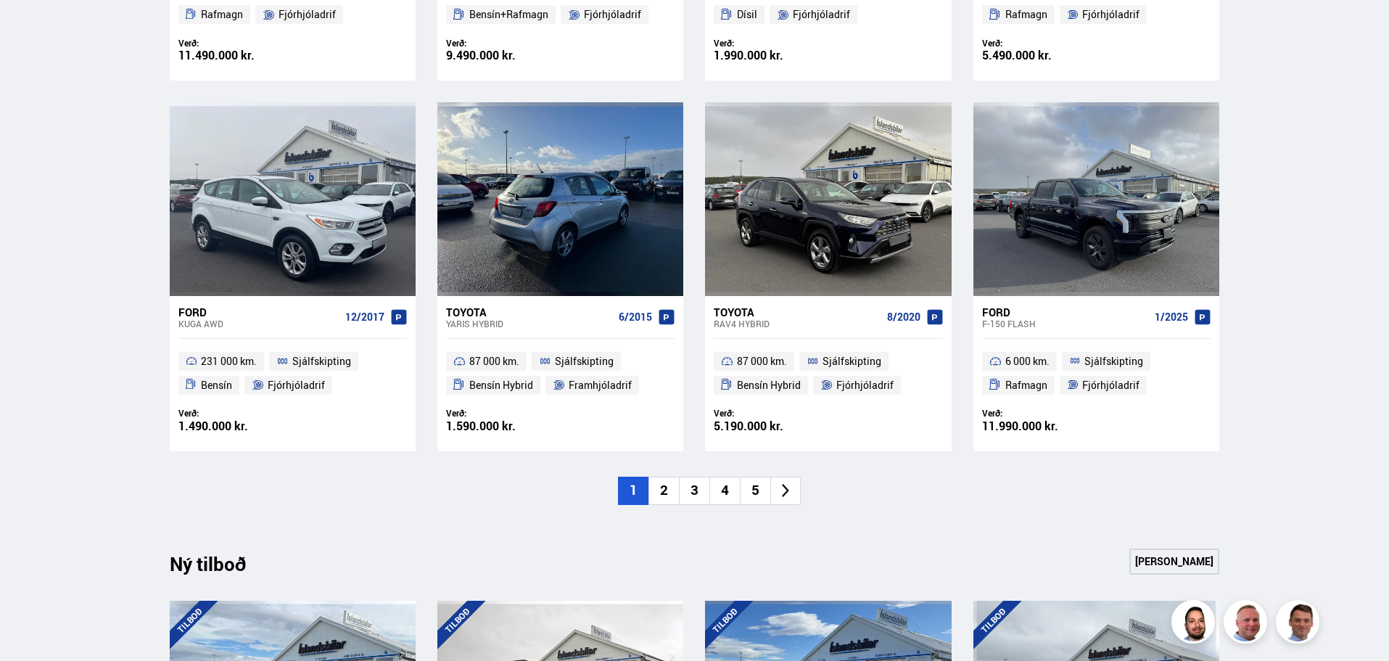
scroll to position [1016, 0]
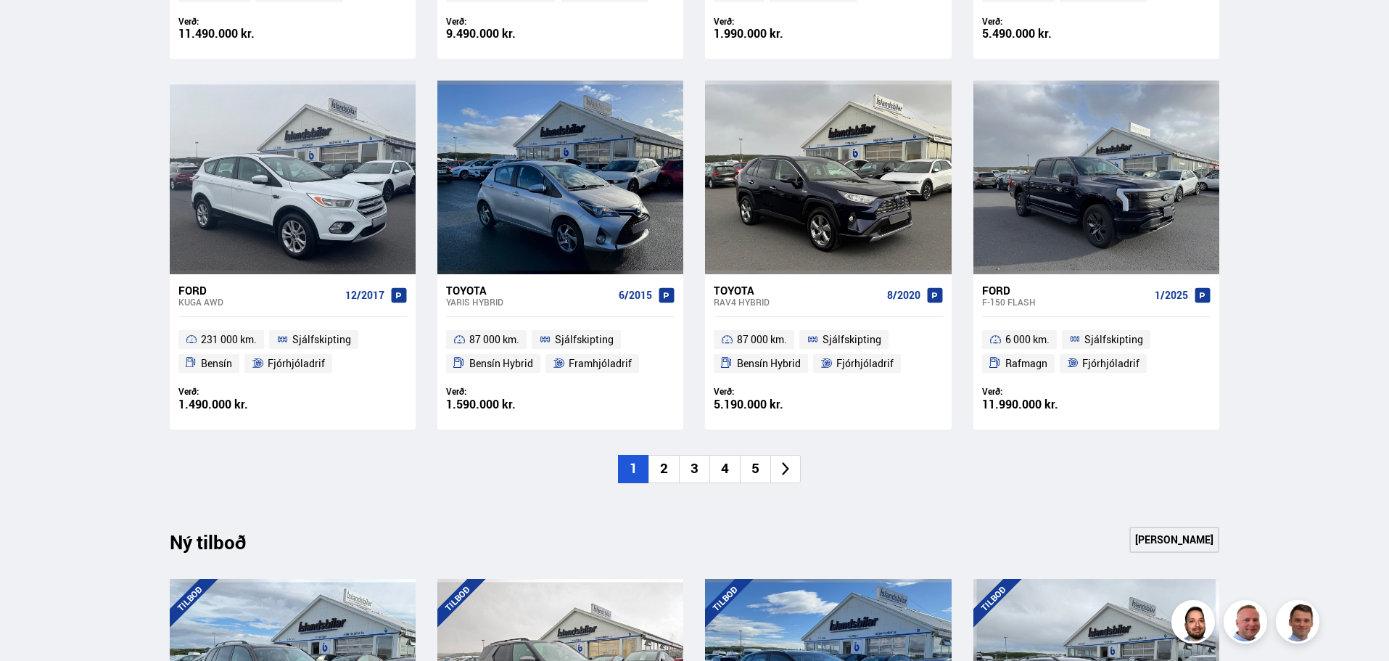
click at [670, 465] on li "2" at bounding box center [664, 469] width 30 height 28
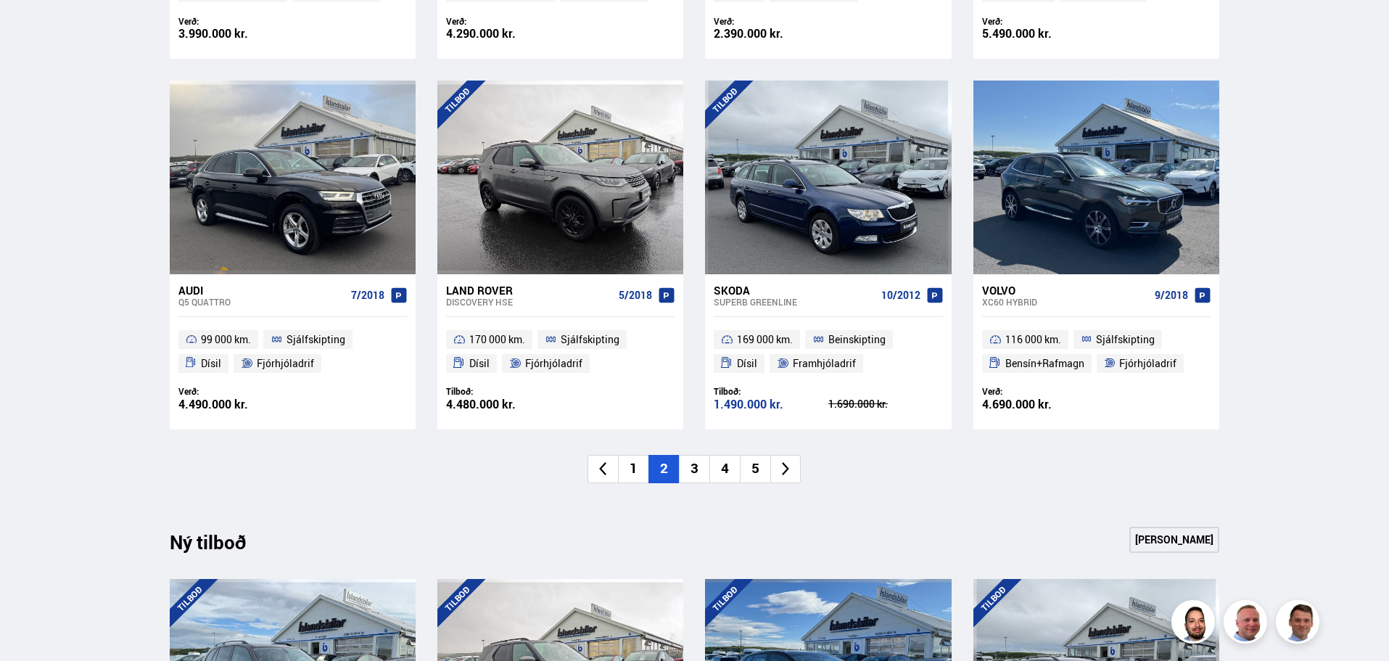
click at [647, 474] on li "1" at bounding box center [633, 469] width 30 height 28
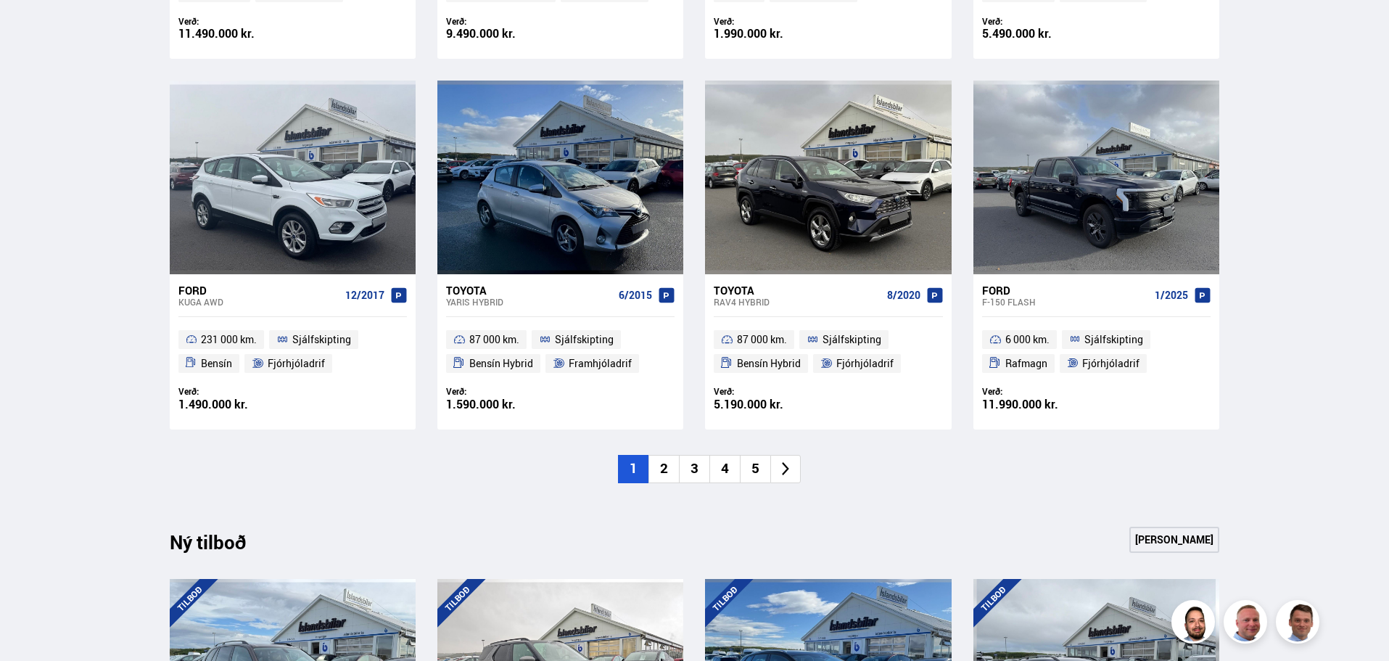
click at [725, 474] on li "4" at bounding box center [725, 469] width 30 height 28
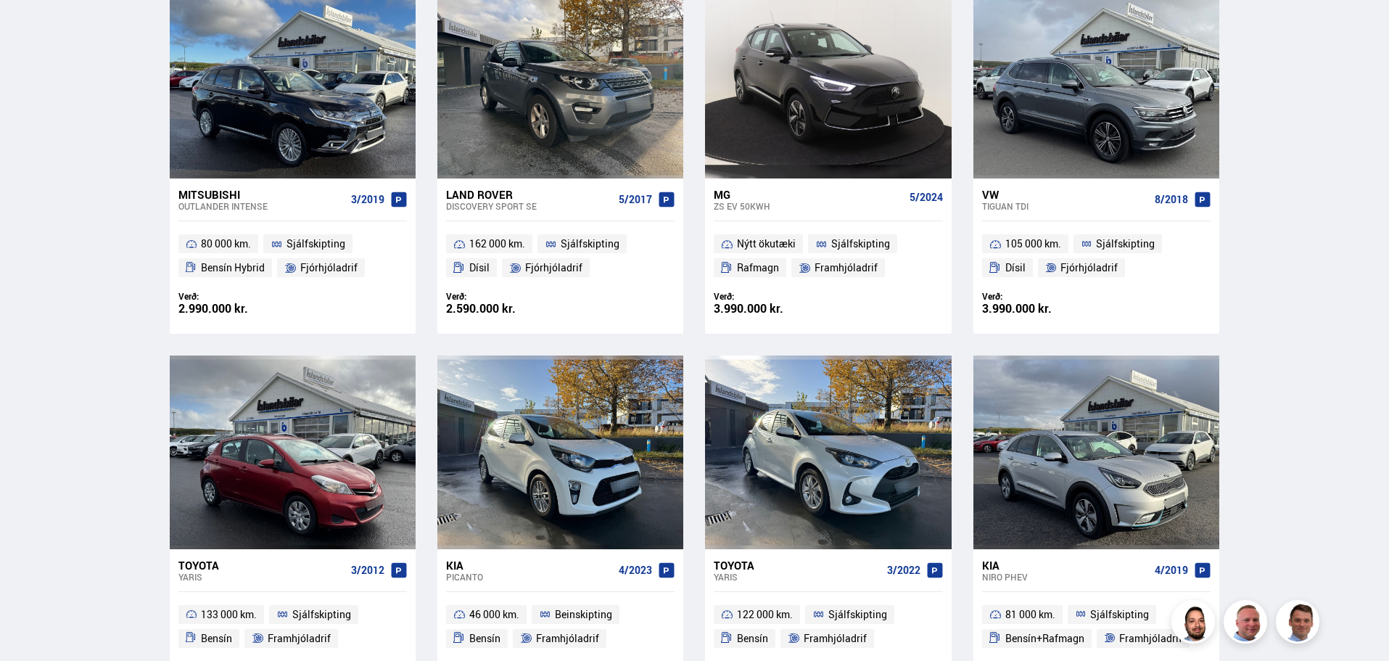
scroll to position [871, 0]
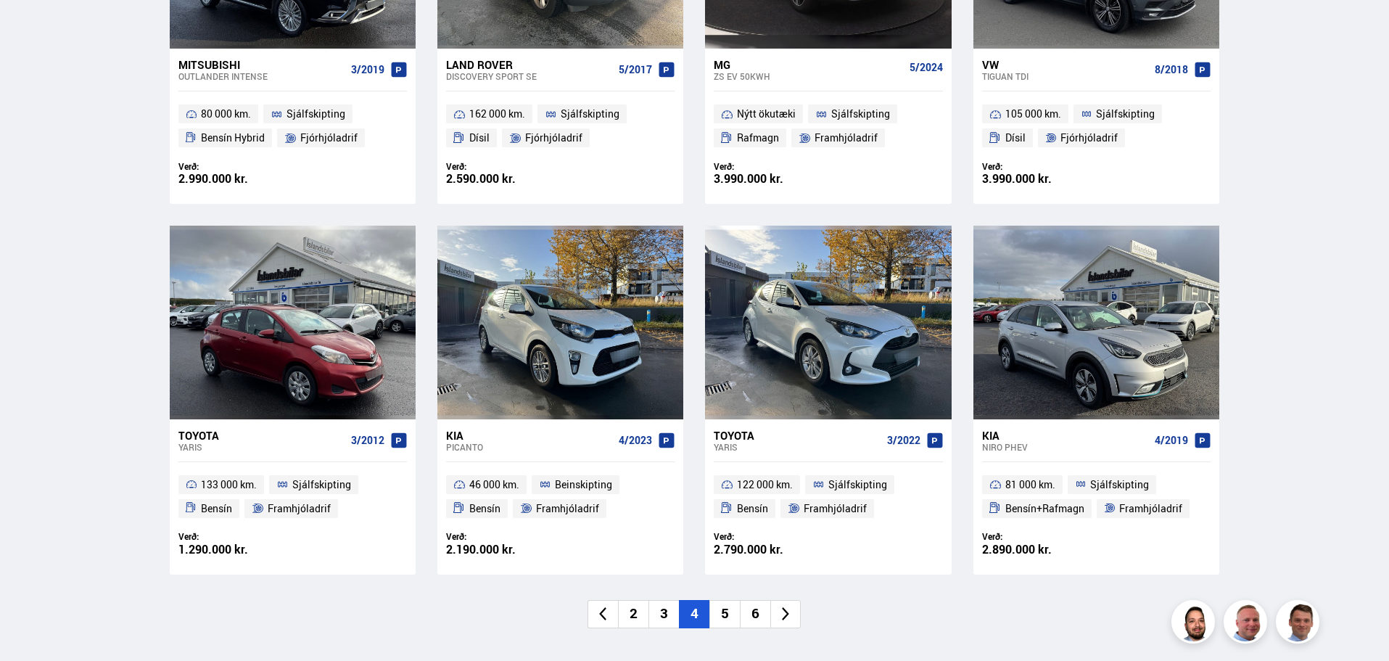
click at [725, 612] on li "5" at bounding box center [725, 614] width 30 height 28
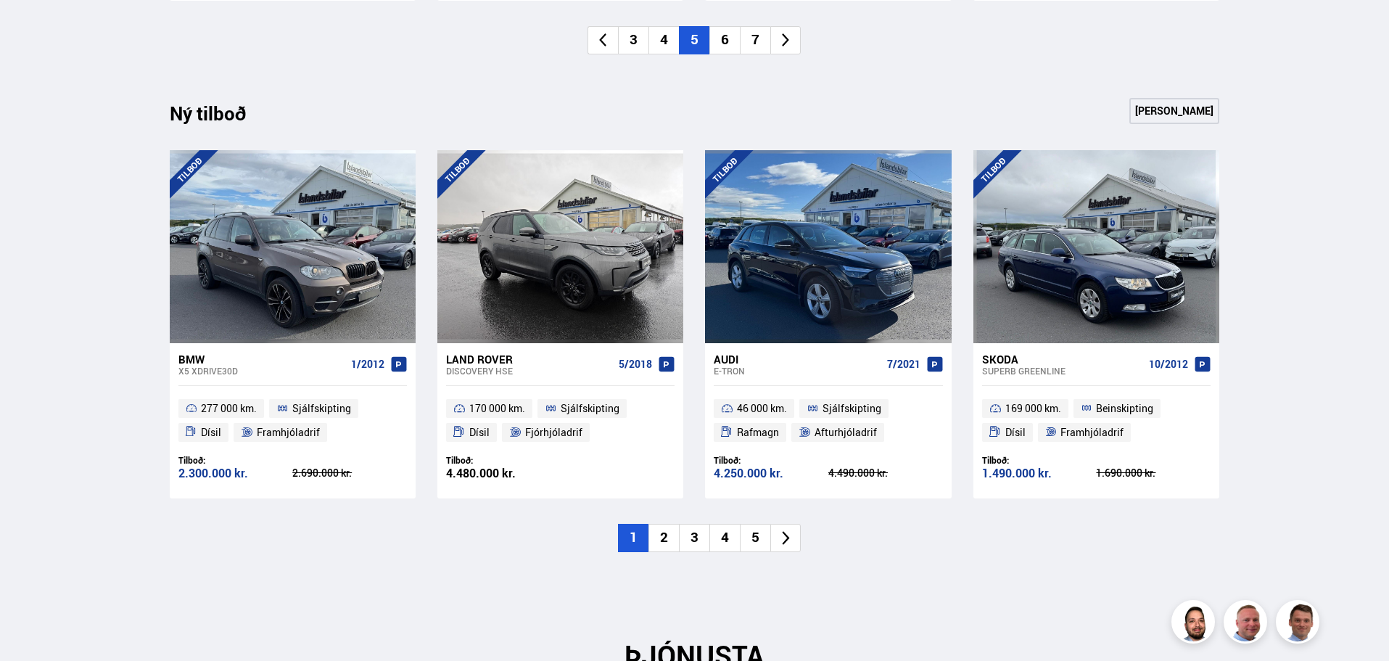
scroll to position [1451, 0]
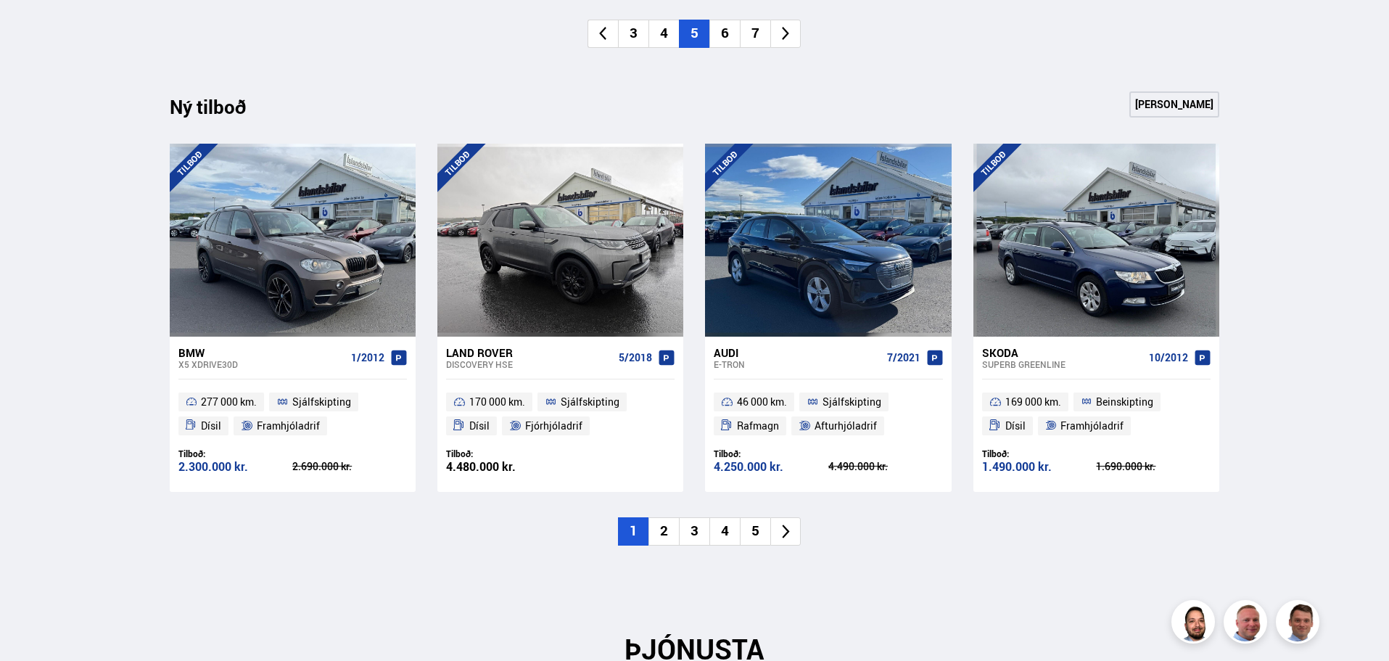
click at [792, 538] on icon at bounding box center [786, 531] width 17 height 17
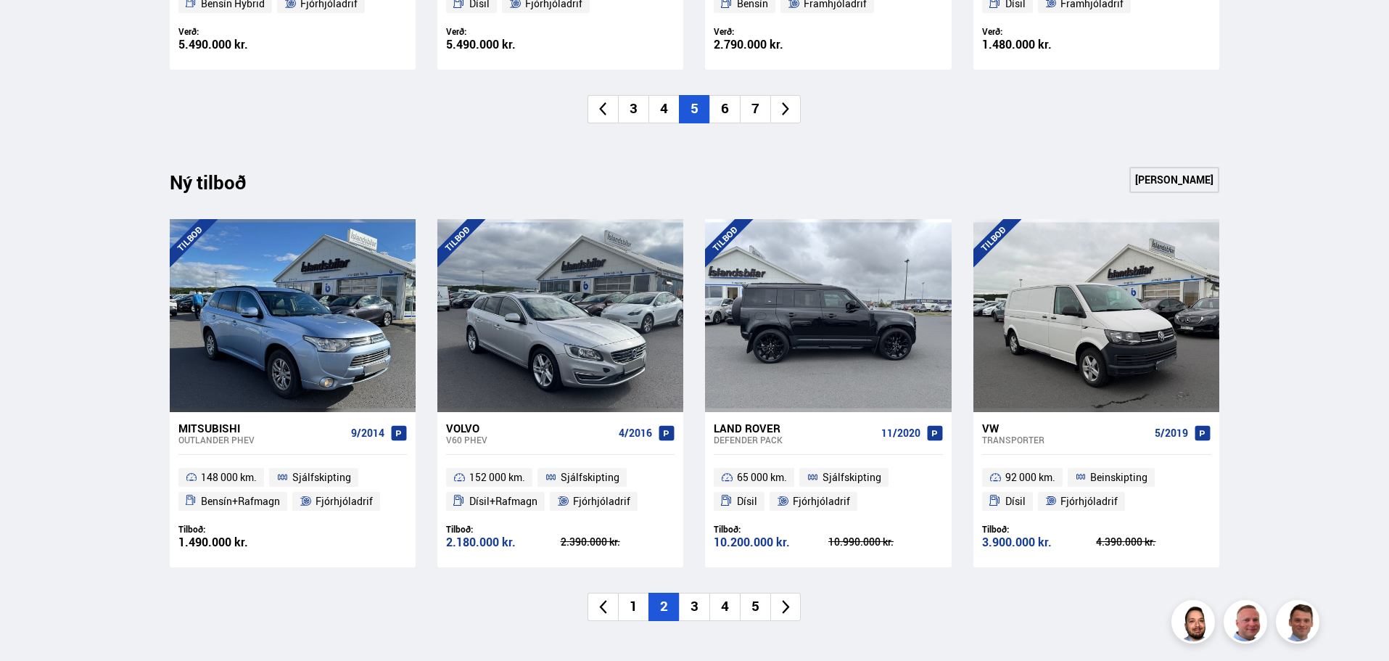
scroll to position [1378, 0]
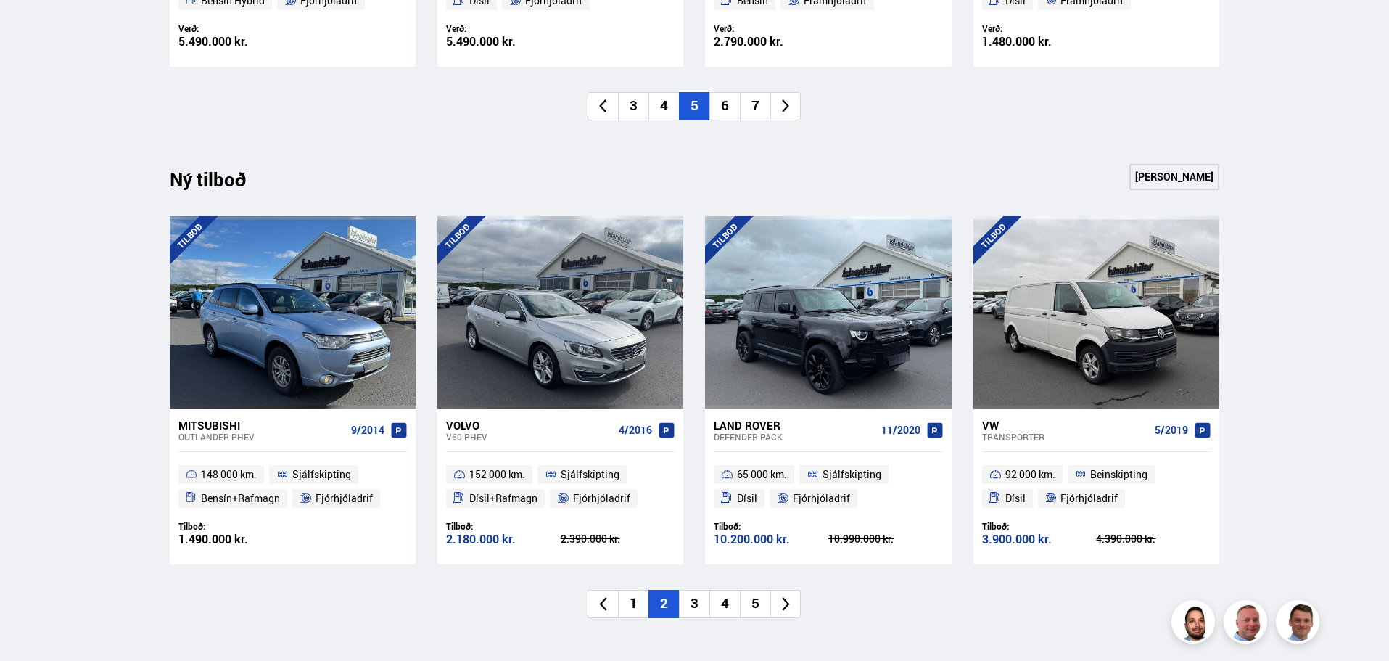
click at [778, 601] on icon at bounding box center [786, 604] width 17 height 17
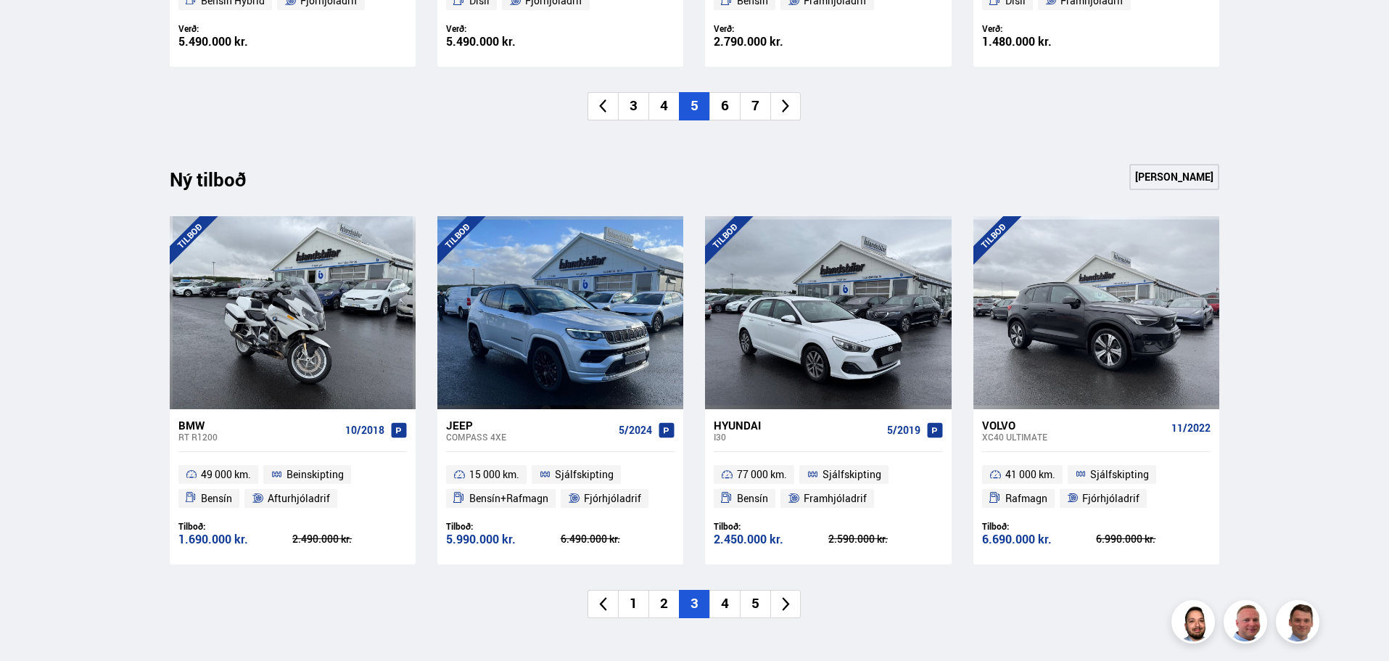
click at [779, 612] on icon at bounding box center [786, 604] width 17 height 17
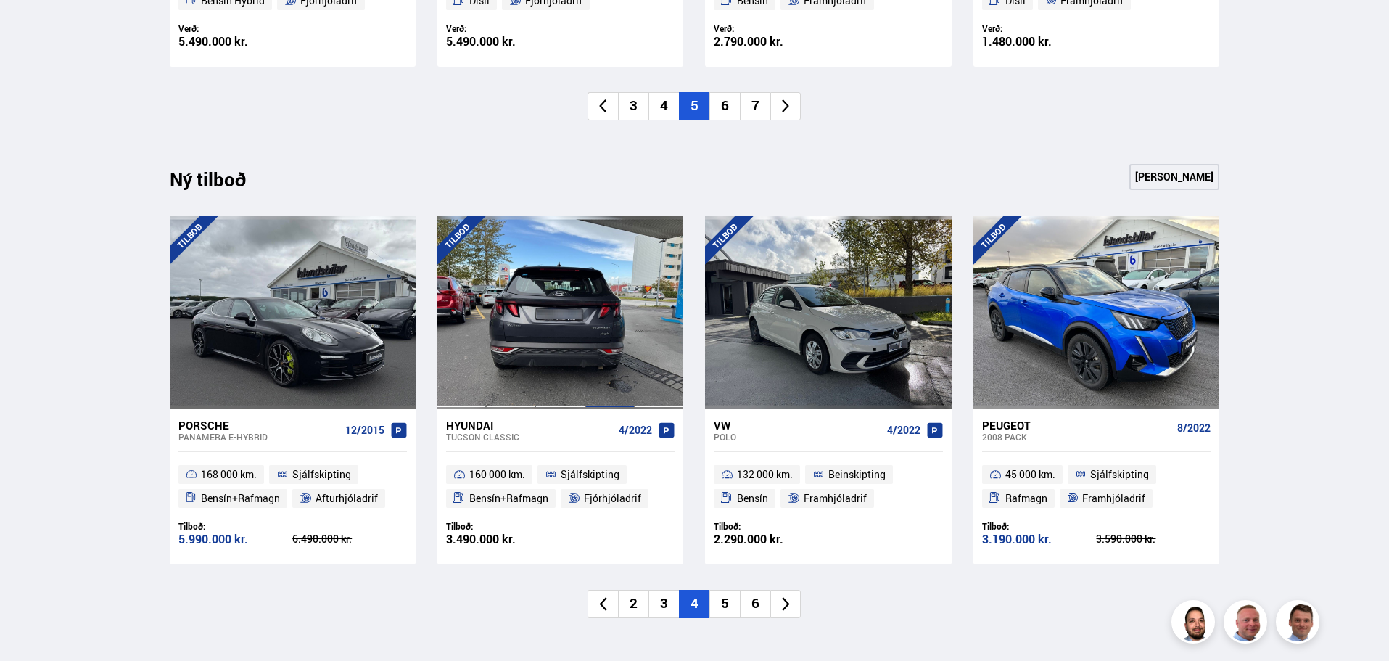
click at [597, 316] on div at bounding box center [609, 312] width 49 height 193
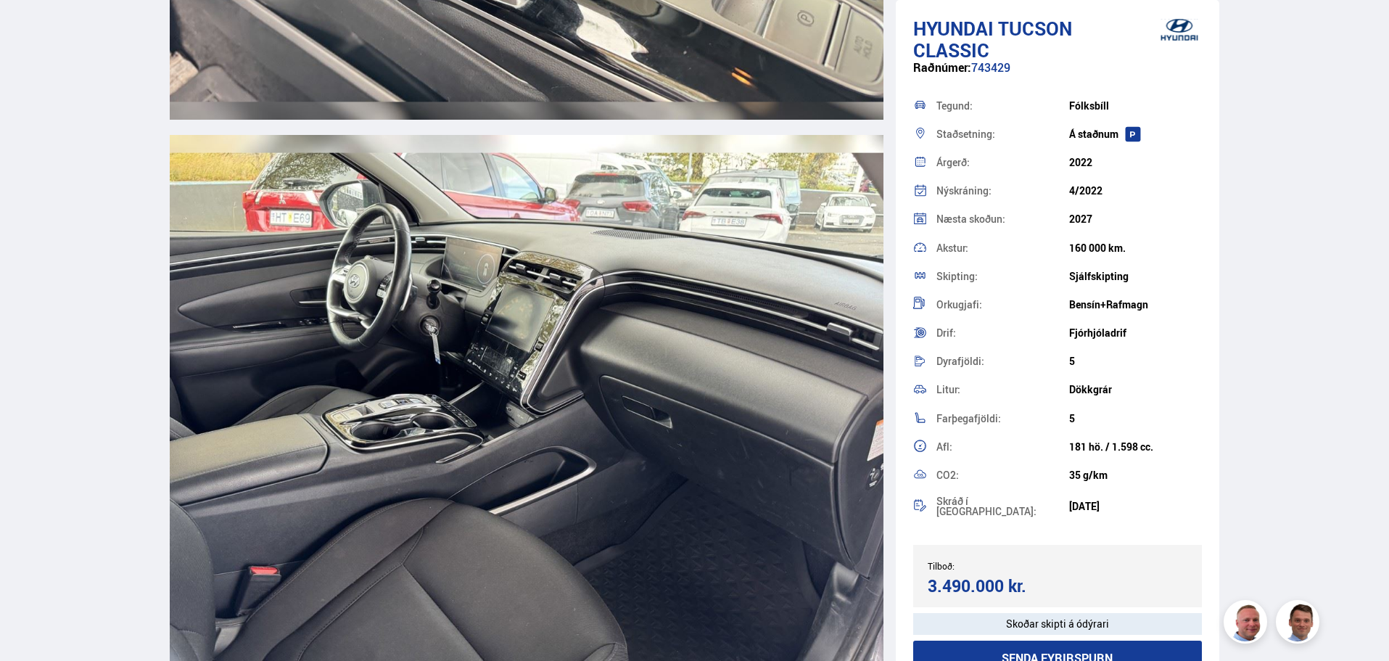
scroll to position [9069, 0]
